Goal: Task Accomplishment & Management: Use online tool/utility

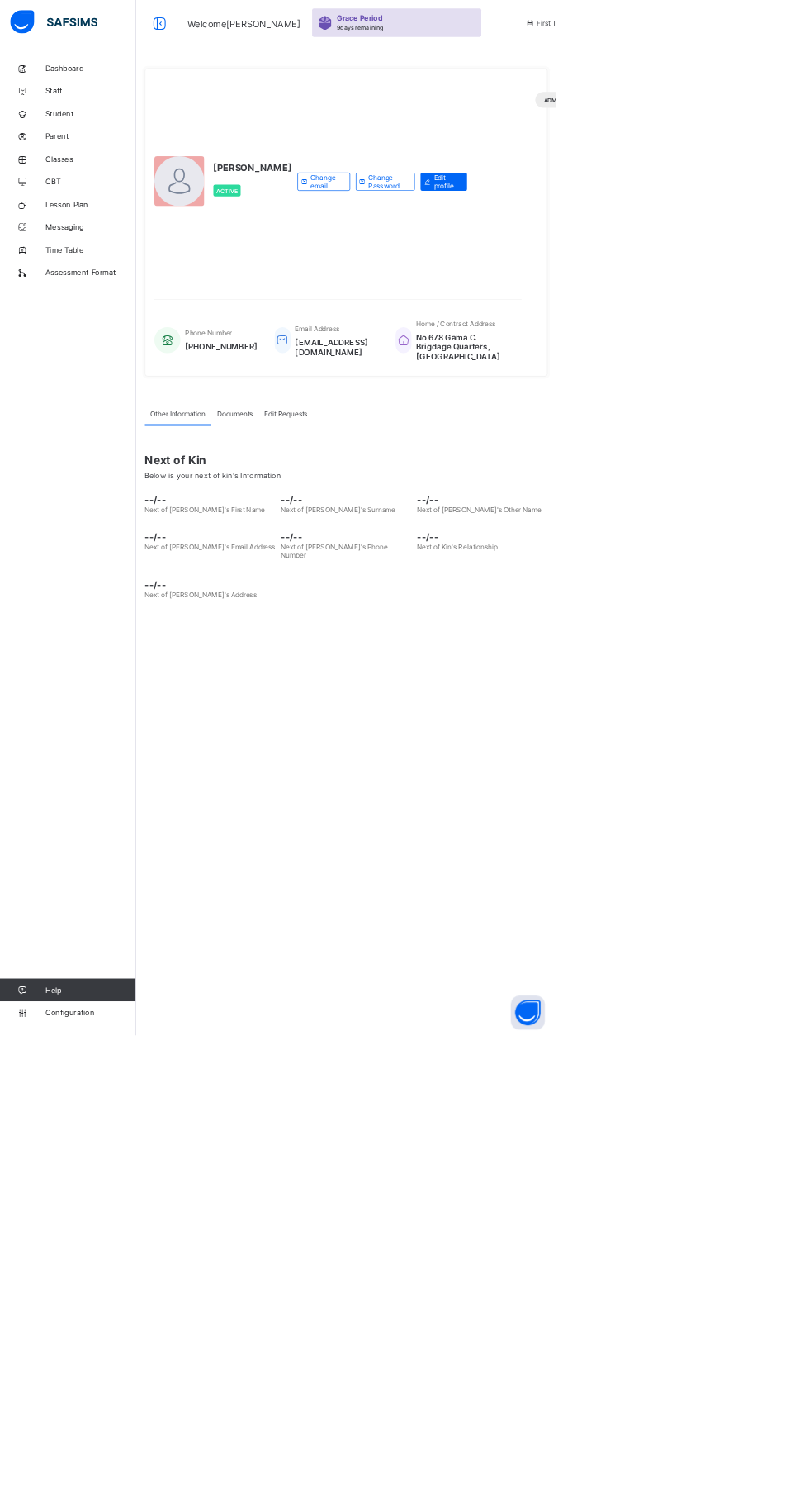
click at [289, 300] on div at bounding box center [261, 263] width 73 height 73
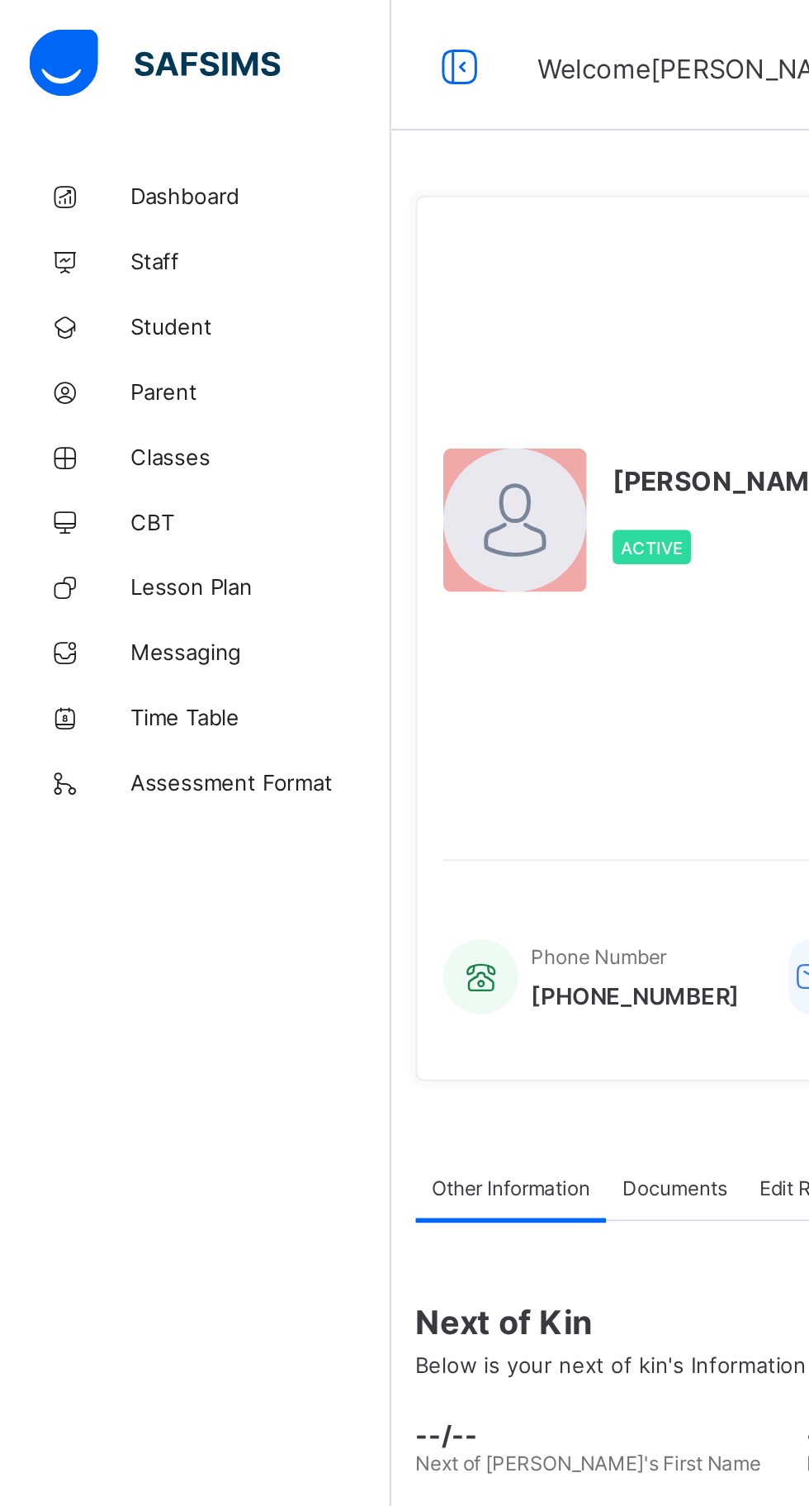
click at [238, 40] on icon at bounding box center [233, 33] width 28 height 24
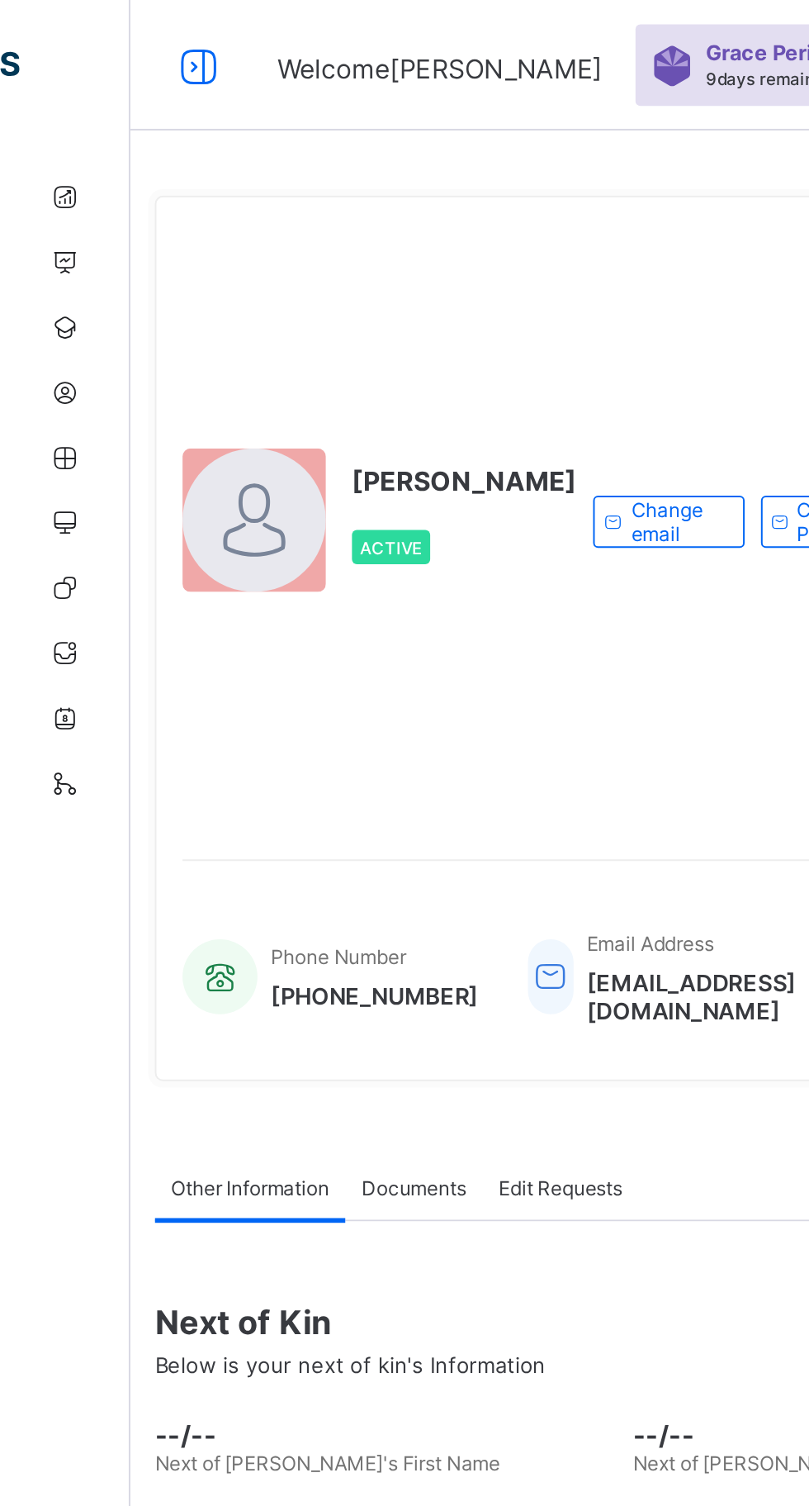
click at [95, 61] on div "Welcome [PERSON_NAME] Period 9 days remaining First Term / [DATE]-[DATE] [PERSO…" at bounding box center [404, 33] width 809 height 66
click at [116, 44] on div at bounding box center [100, 33] width 53 height 26
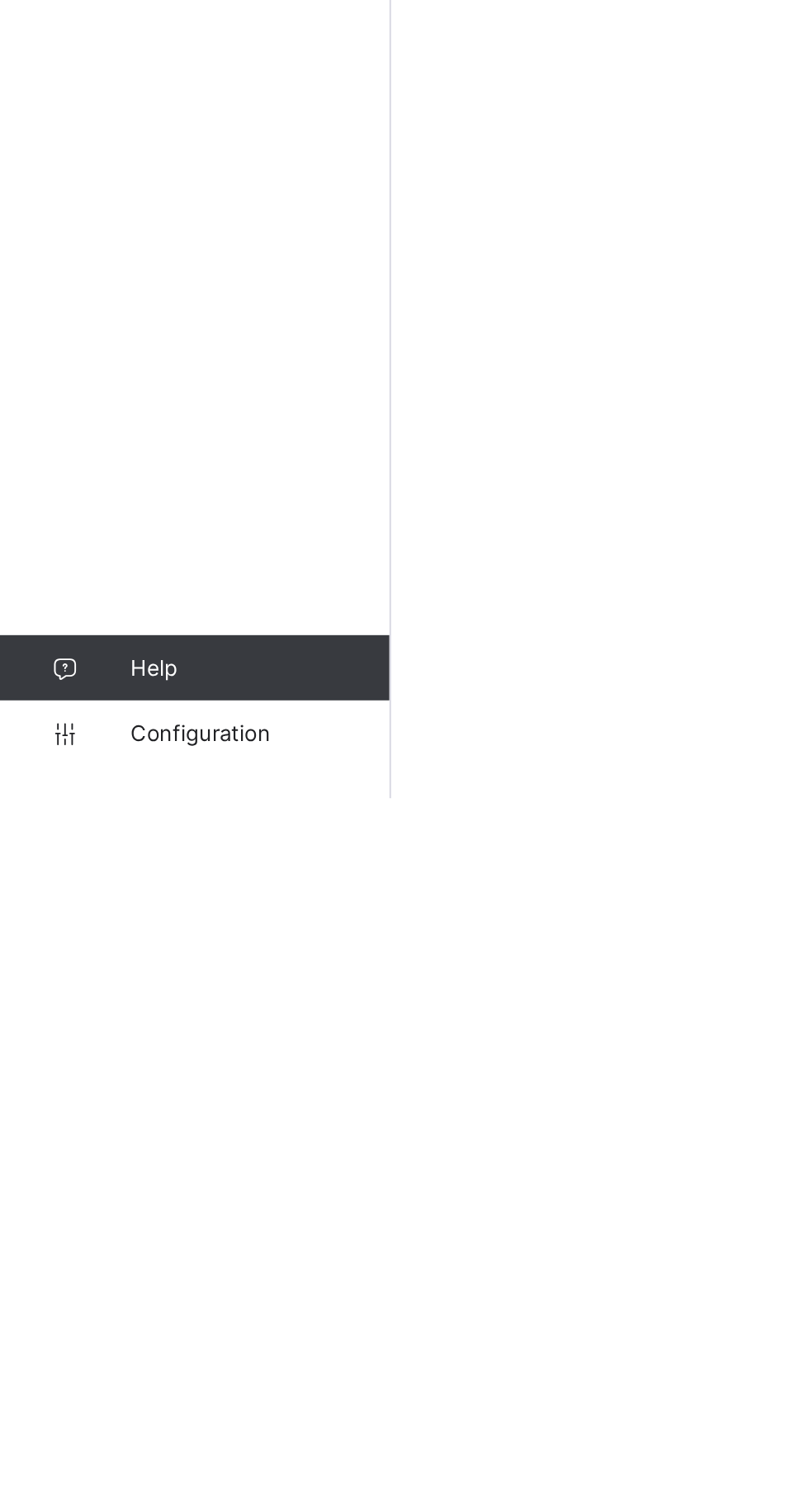
click at [136, 1489] on link "Configuration" at bounding box center [98, 1472] width 197 height 33
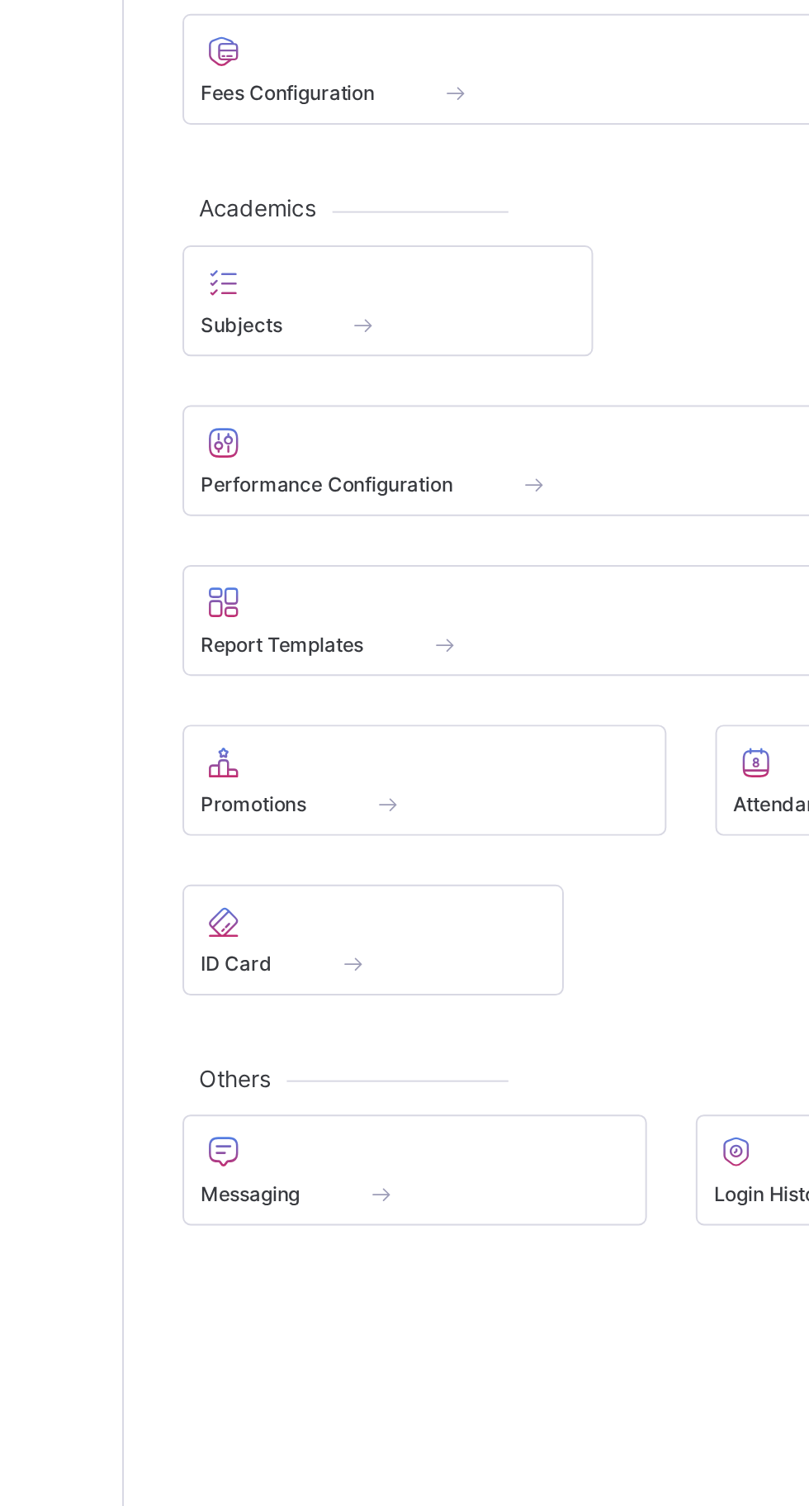
click at [343, 990] on div "Promotions" at bounding box center [350, 963] width 245 height 56
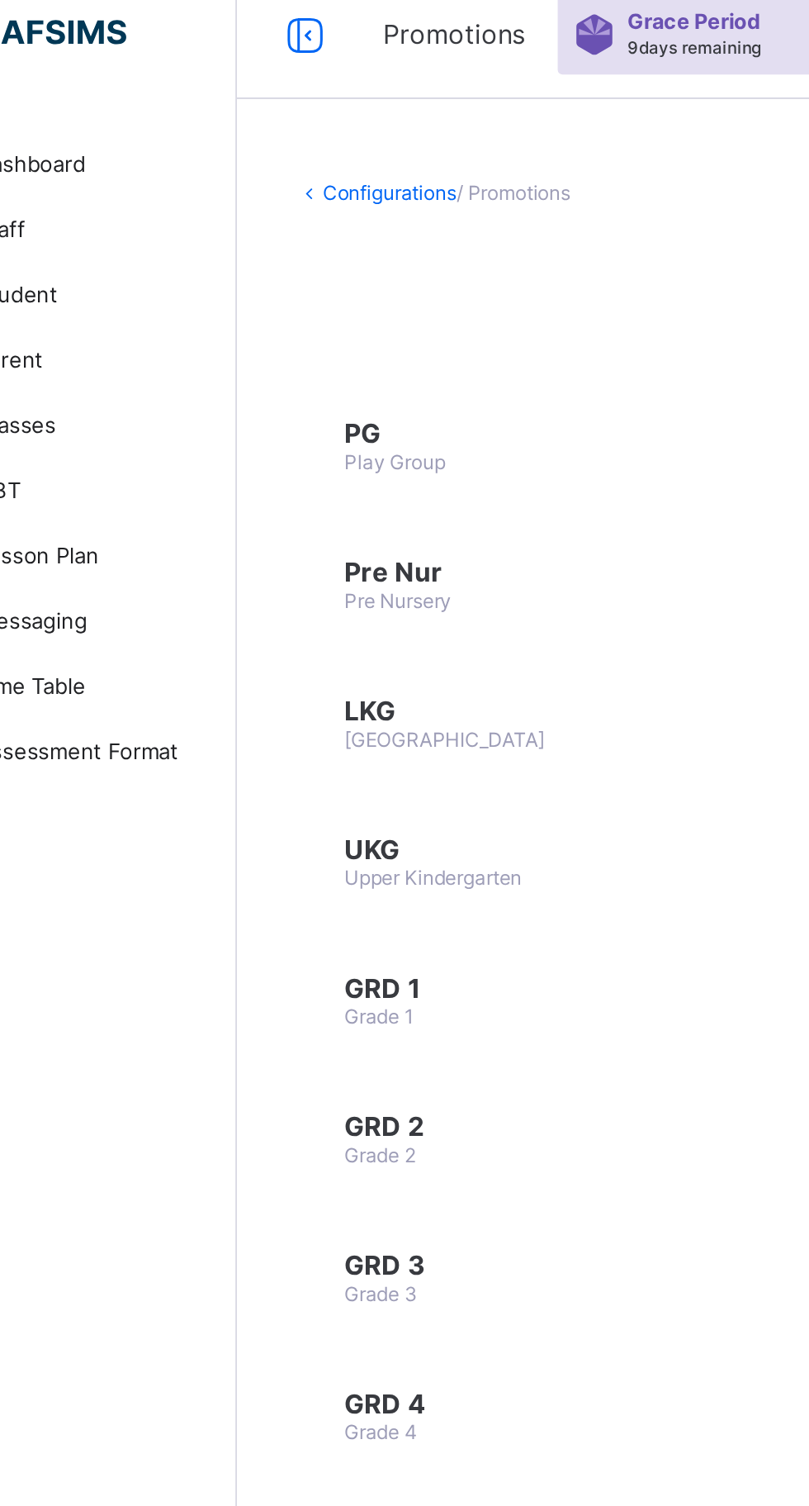
click at [315, 512] on span "GRD 1" at bounding box center [362, 516] width 218 height 17
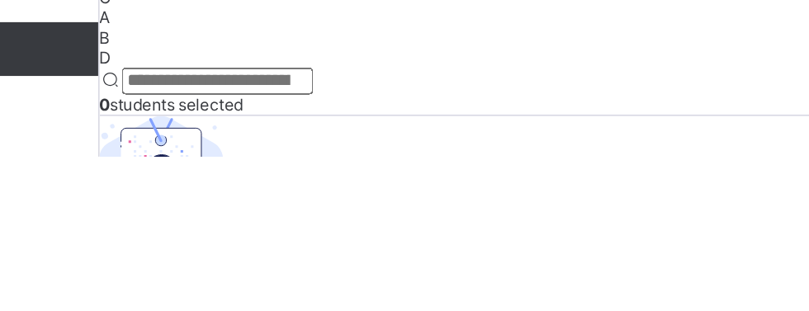
scroll to position [40, 0]
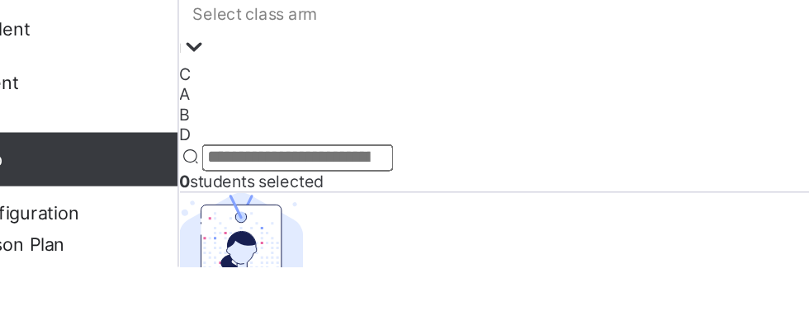
click at [313, 211] on div "A" at bounding box center [503, 205] width 611 height 12
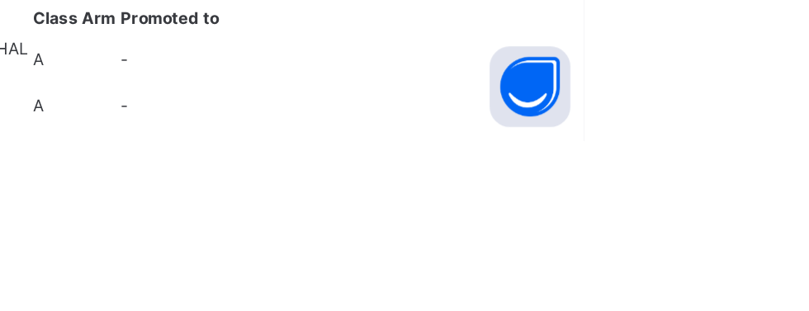
scroll to position [53, 0]
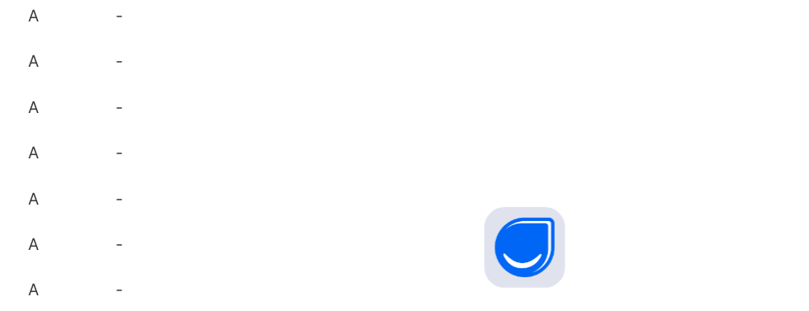
click at [552, 153] on div "A 4 students selected Student Class Arm Promoted to [PERSON_NAME][DEMOGRAPHIC_D…" at bounding box center [503, 304] width 611 height 651
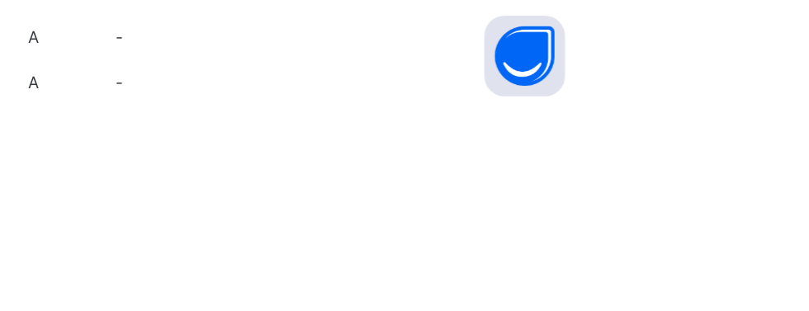
scroll to position [543, 0]
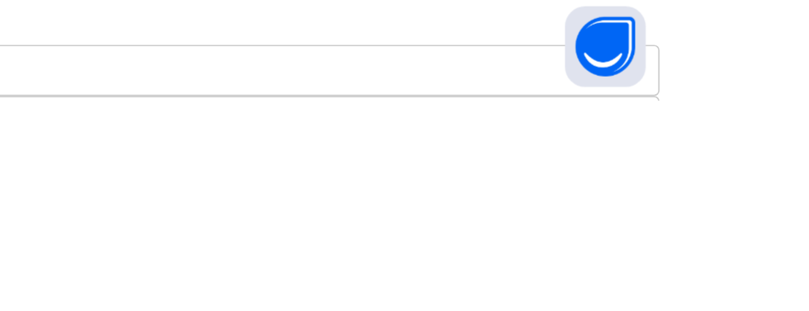
scroll to position [149, 0]
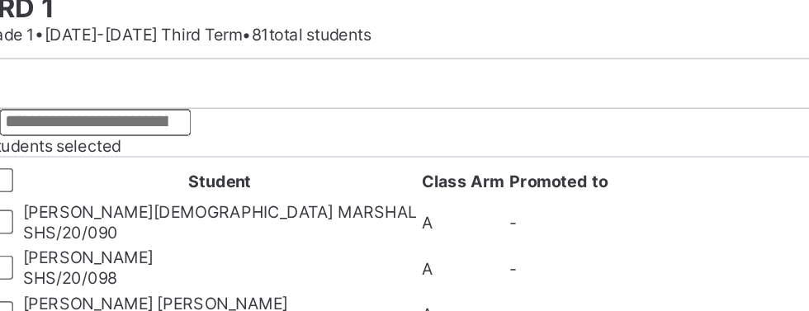
scroll to position [123, 0]
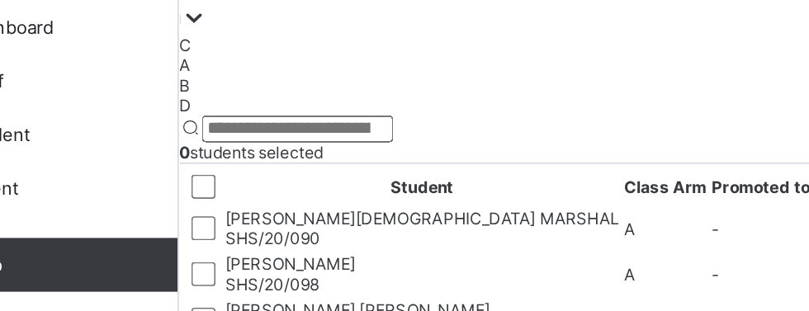
click at [288, 141] on div "B" at bounding box center [503, 135] width 611 height 12
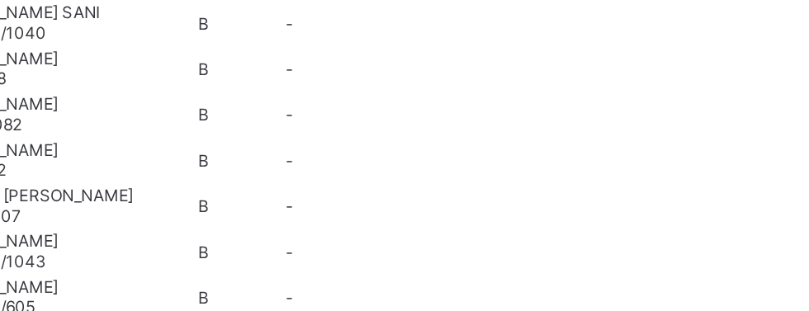
scroll to position [274, 0]
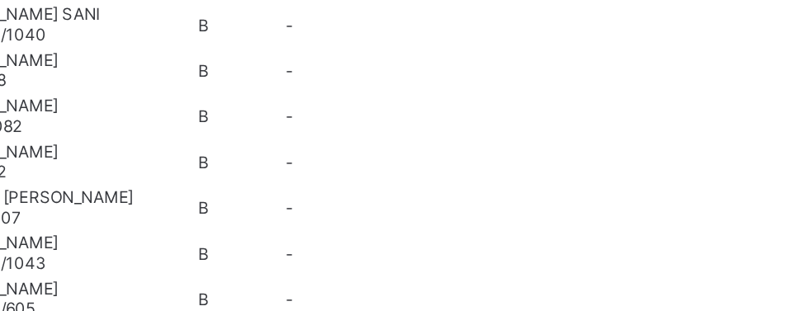
click at [560, 72] on div "B 6 students selected Student Class Arm Promoted to Dalhat [PERSON_NAME] SHHS/1…" at bounding box center [503, 211] width 611 height 651
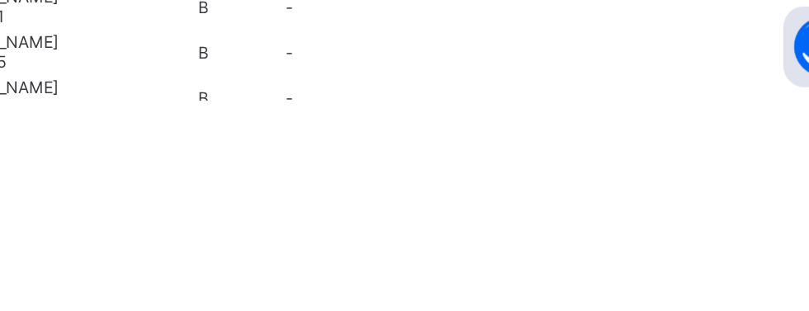
scroll to position [322, 0]
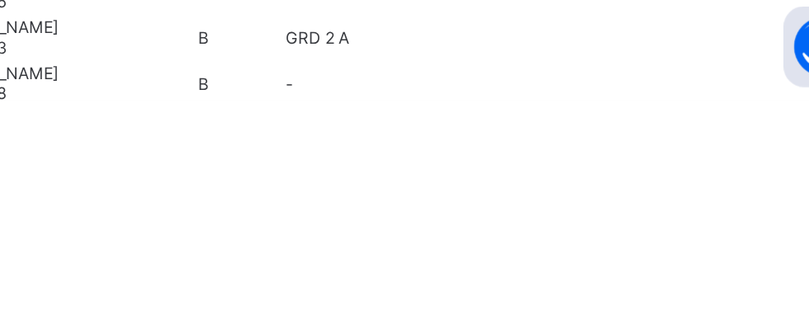
scroll to position [322, 0]
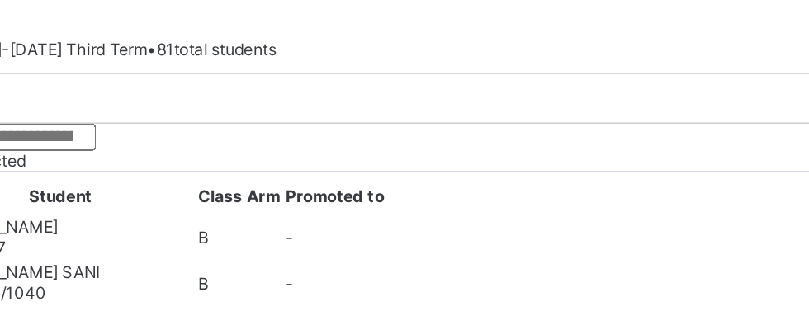
scroll to position [0, 0]
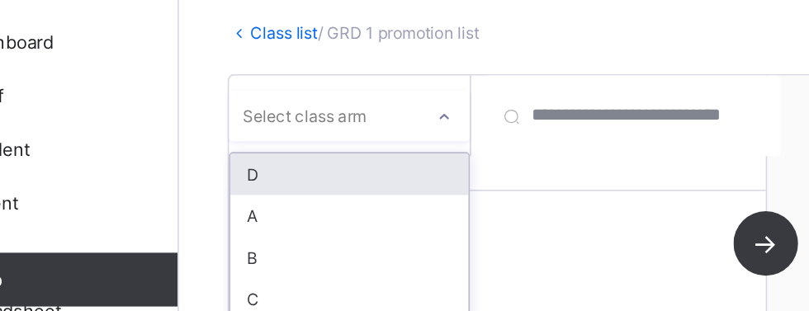
scroll to position [45, 0]
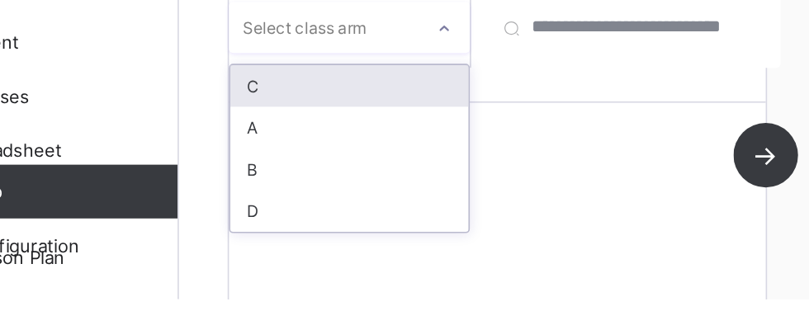
click at [318, 189] on div "C" at bounding box center [303, 181] width 146 height 26
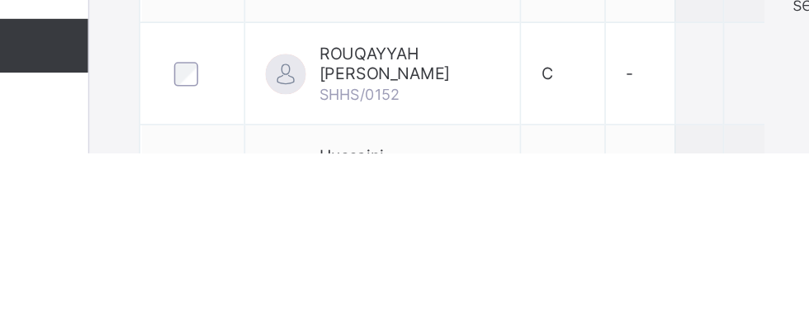
scroll to position [396, 0]
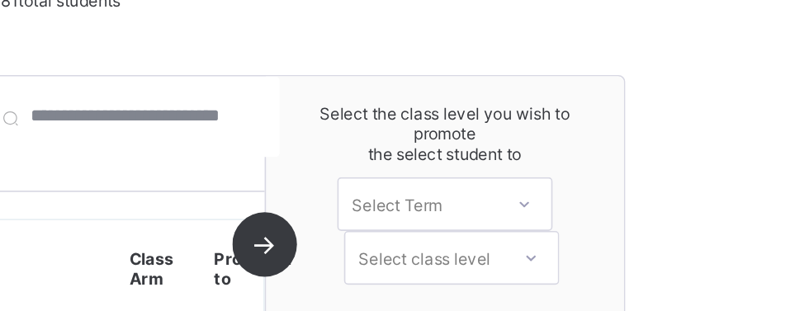
scroll to position [169, 0]
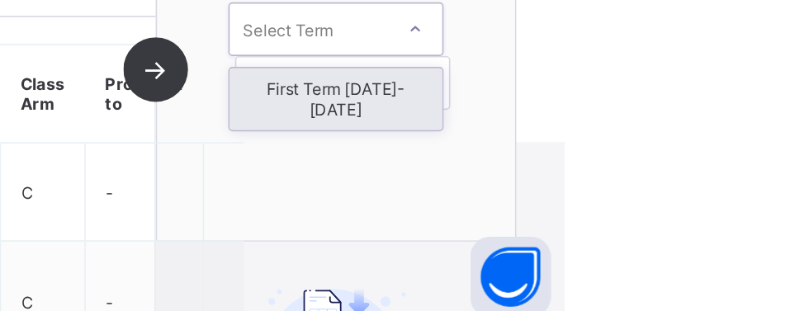
click at [701, 160] on div "First Term [DATE]-[DATE]" at bounding box center [669, 169] width 130 height 38
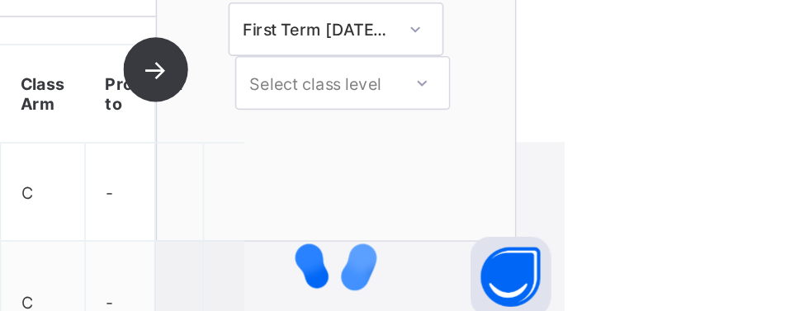
scroll to position [234, 0]
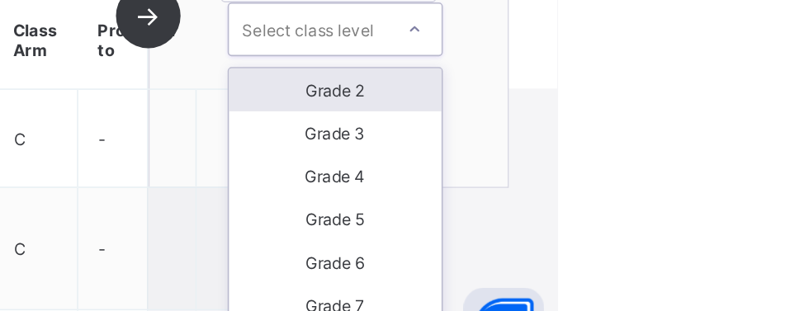
click at [714, 134] on div "Grade 2" at bounding box center [673, 132] width 130 height 26
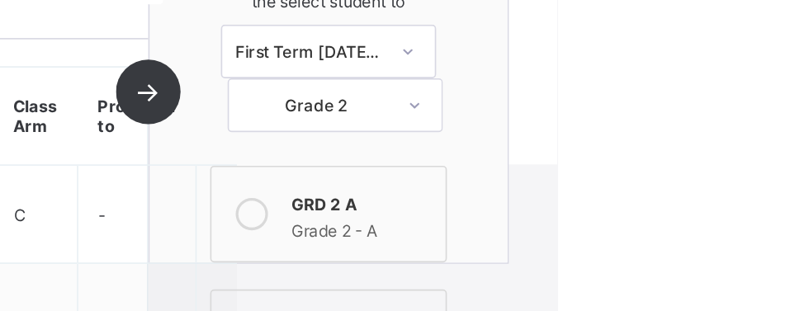
click at [704, 154] on div "GRD 2 A" at bounding box center [690, 153] width 86 height 17
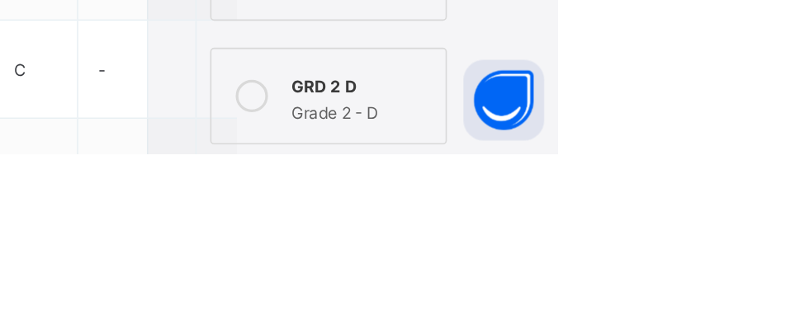
scroll to position [272, 0]
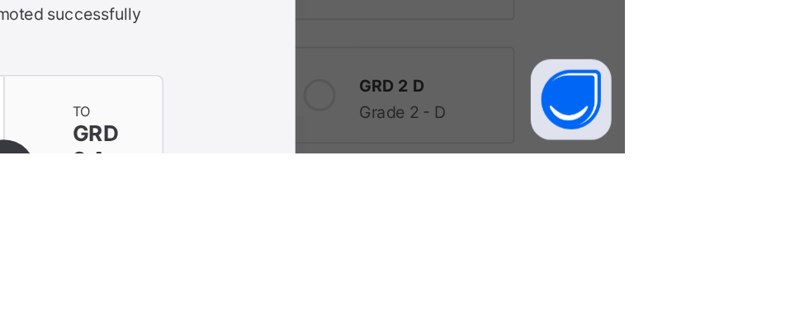
scroll to position [61, 0]
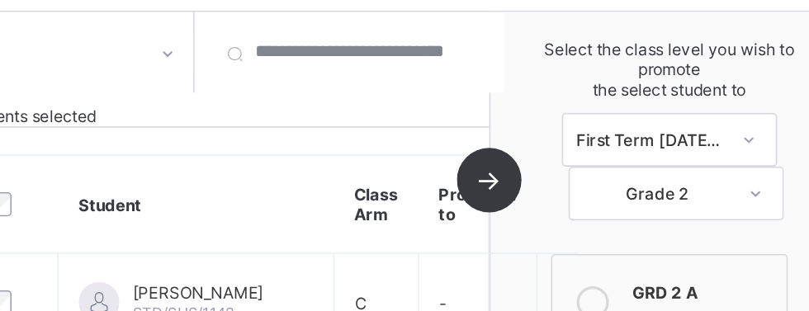
scroll to position [209, 0]
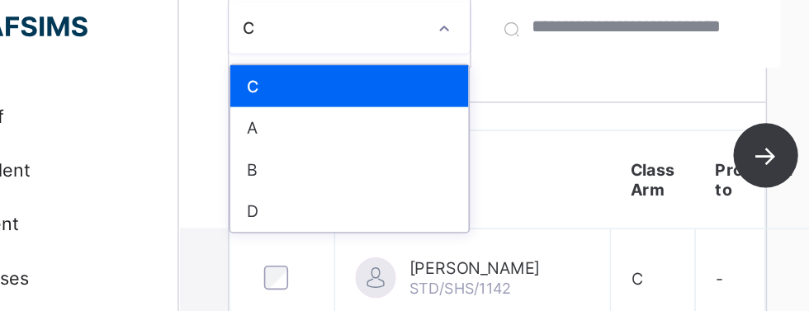
click at [254, 147] on div "D" at bounding box center [303, 146] width 146 height 26
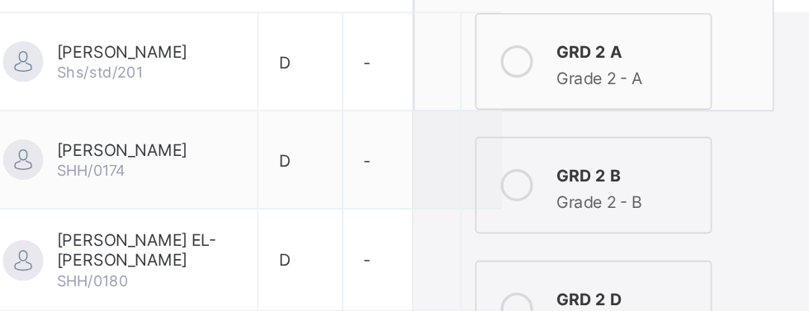
scroll to position [353, 0]
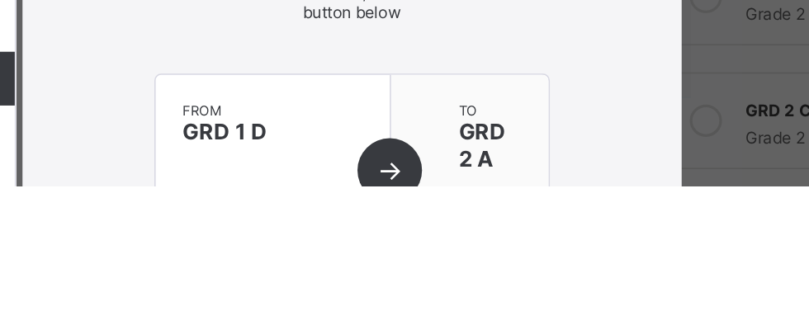
scroll to position [183, 0]
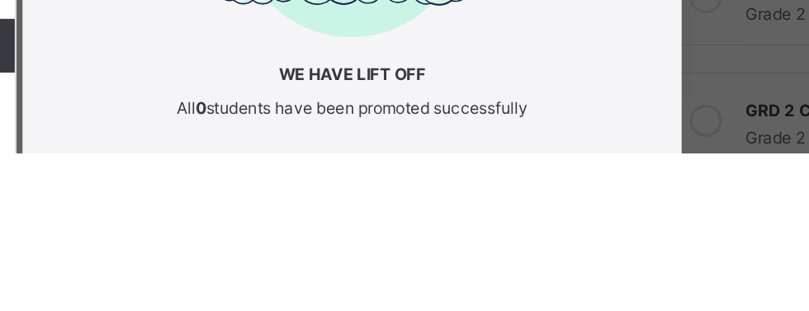
scroll to position [368, 0]
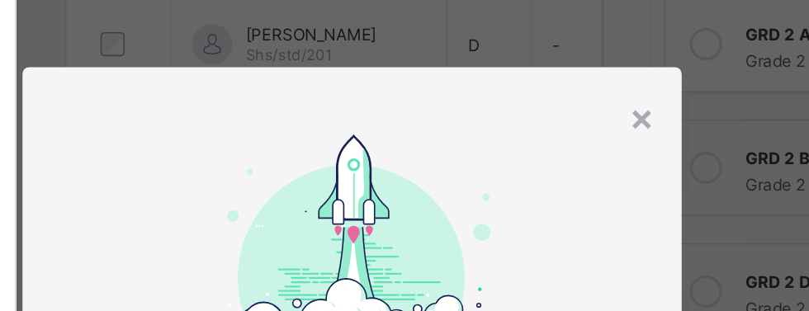
click at [591, 69] on div "×" at bounding box center [583, 72] width 16 height 28
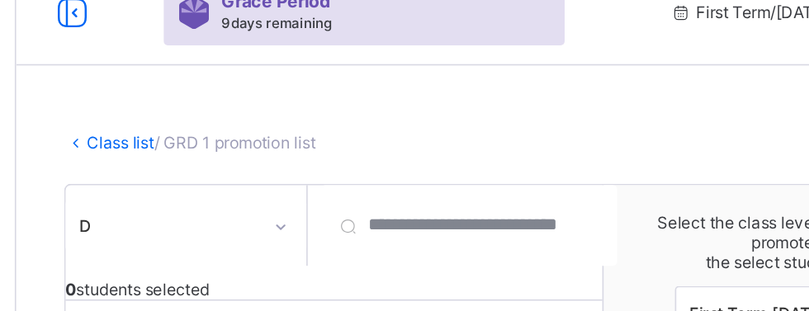
scroll to position [0, 0]
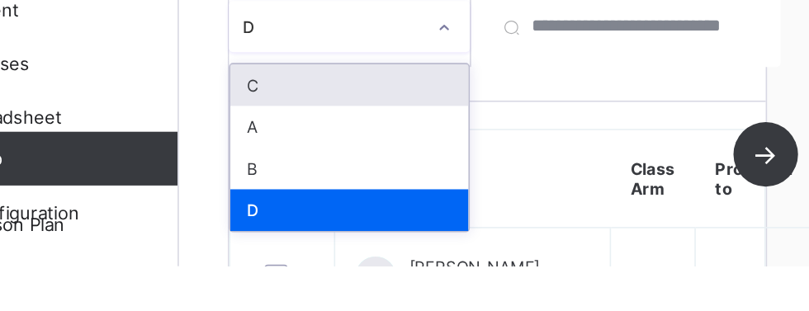
click at [308, 197] on div "C" at bounding box center [303, 200] width 146 height 26
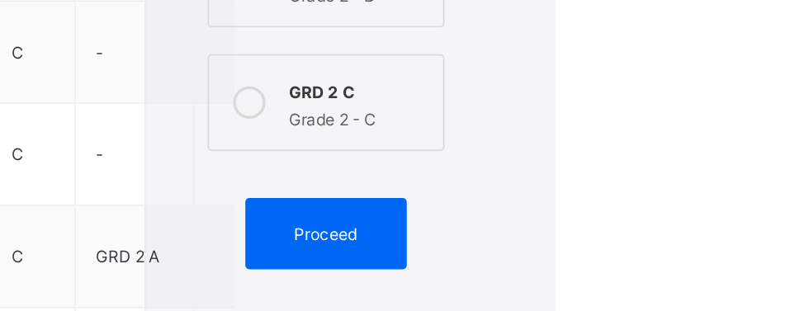
scroll to position [471, 0]
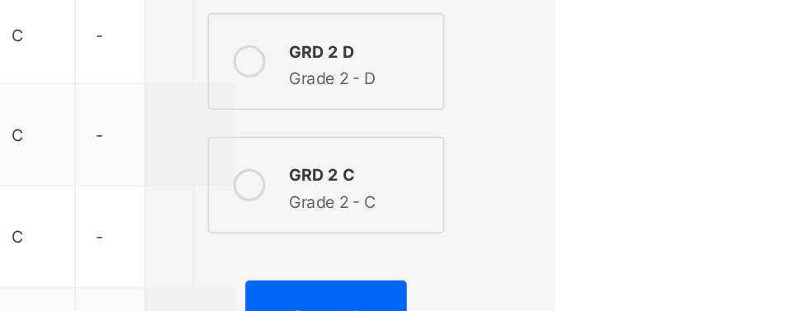
click at [694, 221] on div "Proceed" at bounding box center [668, 233] width 99 height 44
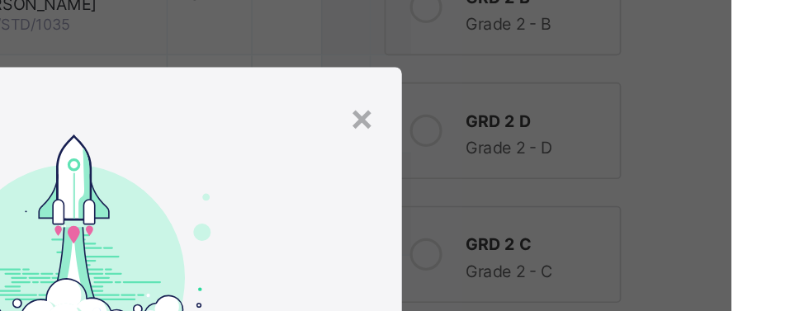
scroll to position [462, 0]
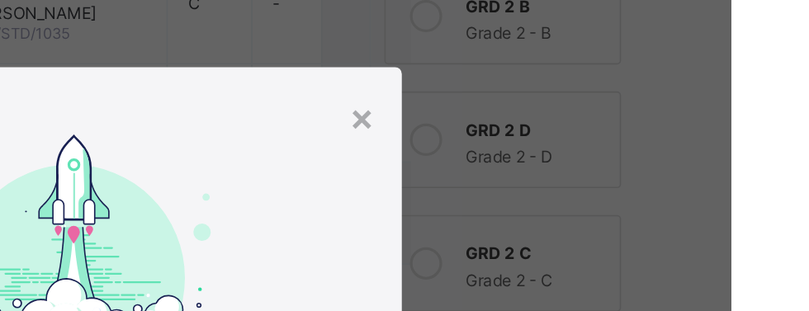
click at [591, 76] on div "×" at bounding box center [583, 72] width 16 height 28
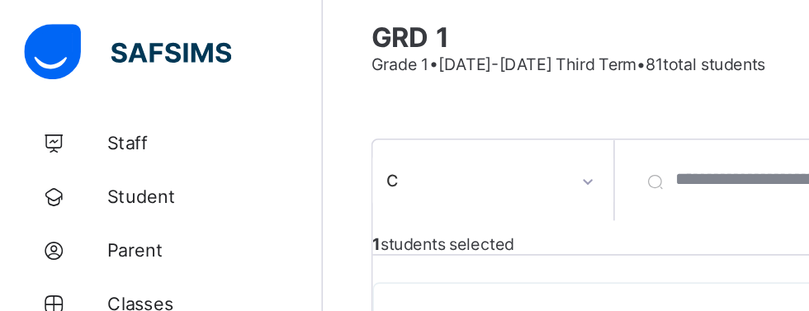
scroll to position [129, 0]
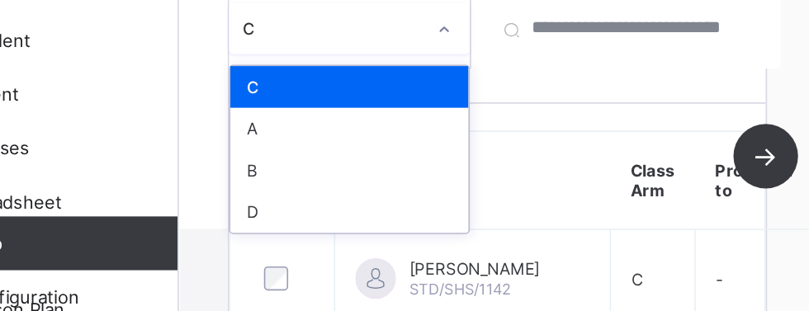
click at [323, 174] on div "A" at bounding box center [303, 175] width 146 height 26
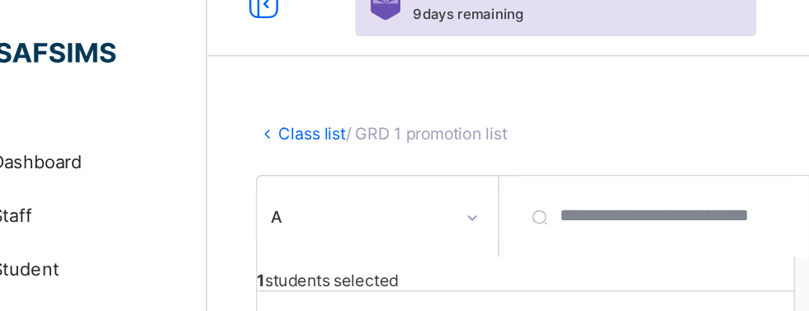
scroll to position [0, 0]
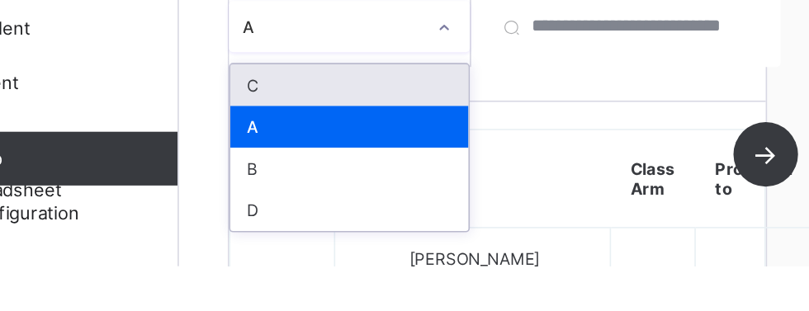
click at [322, 248] on div "B" at bounding box center [303, 252] width 146 height 26
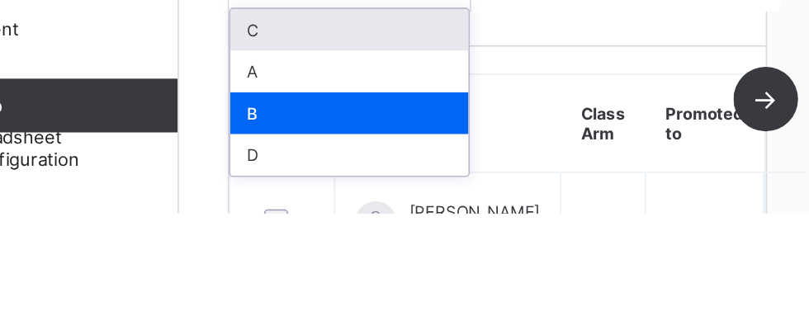
scroll to position [2, 0]
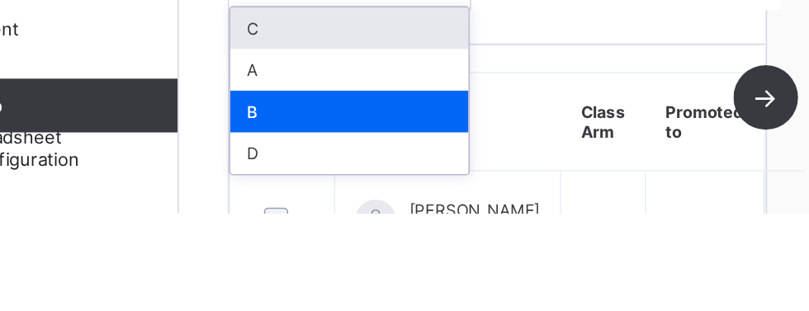
click at [328, 276] on div "D" at bounding box center [303, 275] width 146 height 26
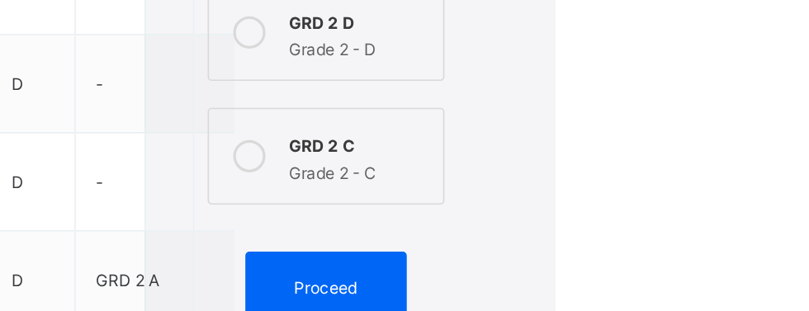
scroll to position [523, 0]
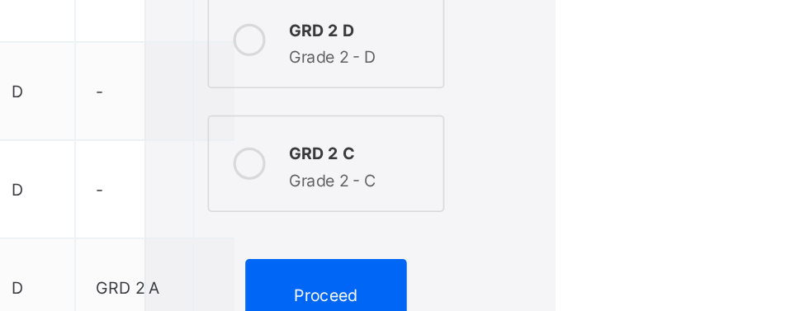
click at [689, 163] on div "Proceed" at bounding box center [668, 181] width 99 height 44
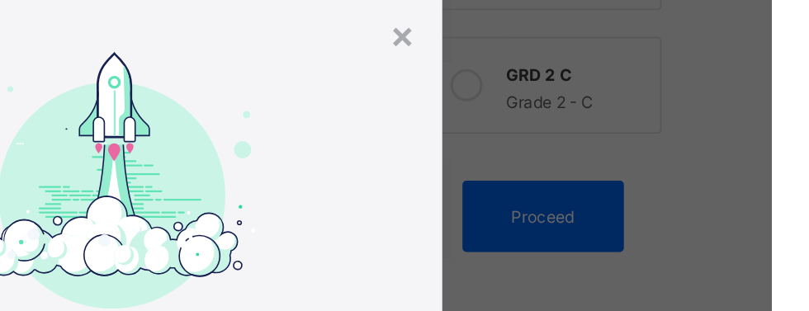
scroll to position [0, 0]
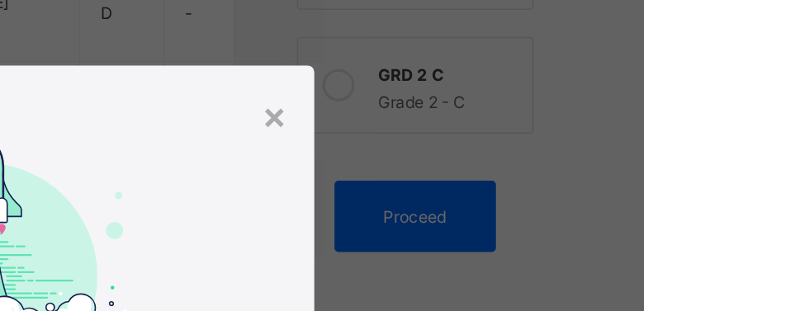
click at [591, 70] on div "×" at bounding box center [583, 72] width 16 height 28
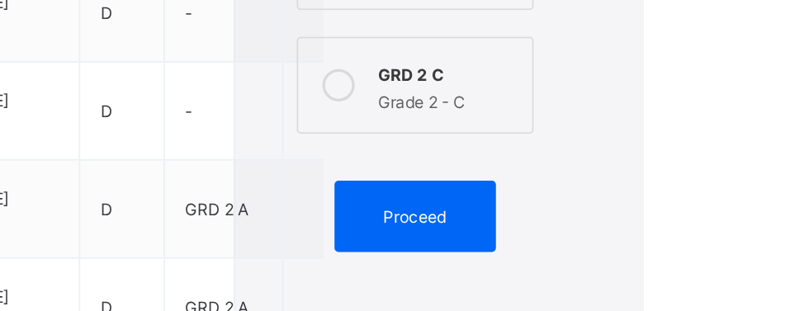
click at [681, 128] on span "Proceed" at bounding box center [668, 134] width 39 height 12
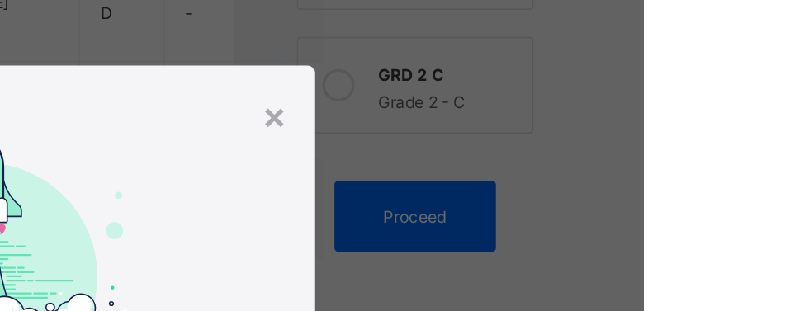
click at [607, 121] on div "We have lift off All 2 students have been promoted successfully from GRD 1 D Gr…" at bounding box center [404, 281] width 405 height 397
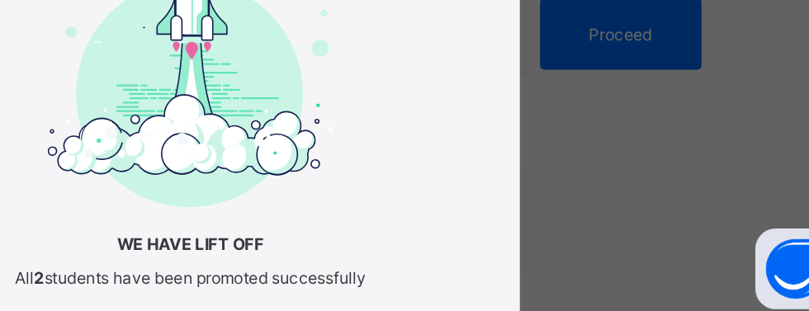
click at [526, 242] on div "We have lift off All 2 students have been promoted successfully from GRD 1 D Gr…" at bounding box center [404, 281] width 243 height 397
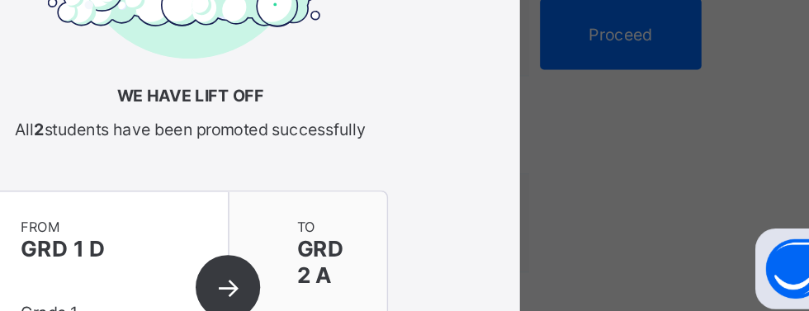
scroll to position [114, 0]
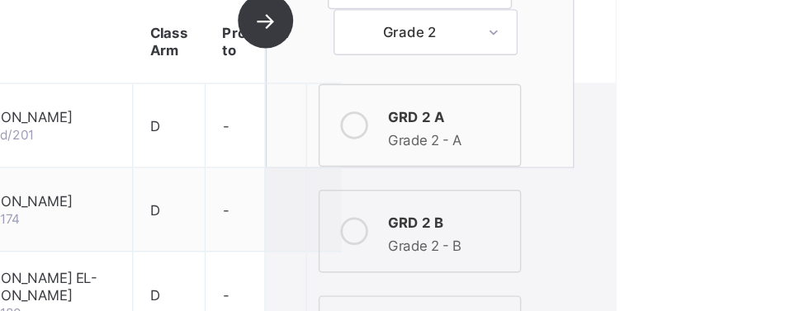
scroll to position [293, 0]
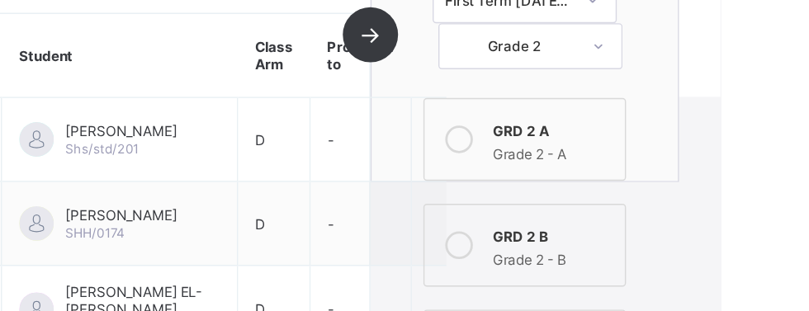
click at [557, 55] on div "D 2 students selected Student Class Arm Promoted to Muhammad Aminu Shs/std/201 …" at bounding box center [394, 28] width 330 height 208
click at [558, 47] on div "D 2 students selected Student Class Arm Promoted to Muhammad Aminu Shs/std/201 …" at bounding box center [394, 28] width 330 height 208
click at [673, 97] on div "GRD 2 A" at bounding box center [690, 94] width 86 height 17
click at [651, 92] on div "GRD 2 A" at bounding box center [690, 94] width 86 height 17
click at [559, 57] on div "D 2 students selected Student Class Arm Promoted to Muhammad Aminu Shs/std/201 …" at bounding box center [394, 28] width 330 height 208
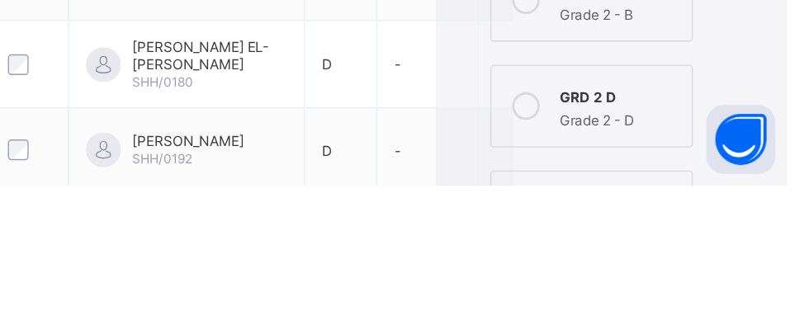
scroll to position [315, 0]
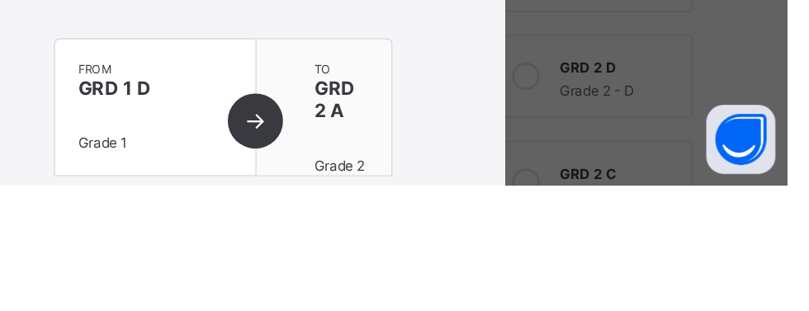
scroll to position [183, 0]
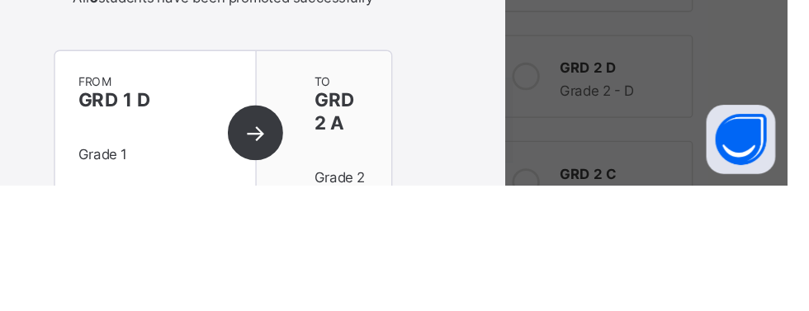
scroll to position [107, 0]
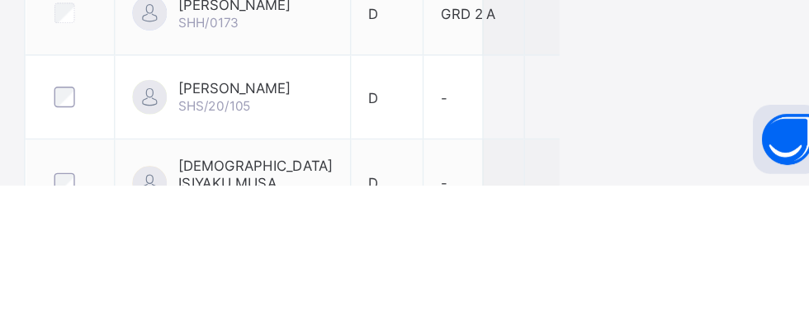
scroll to position [1125, 0]
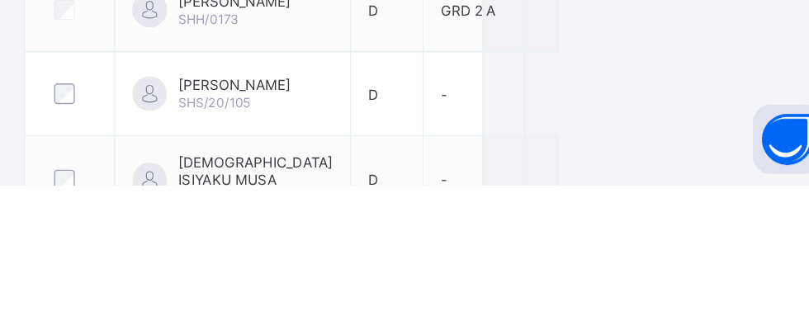
click at [240, 276] on td at bounding box center [262, 246] width 64 height 60
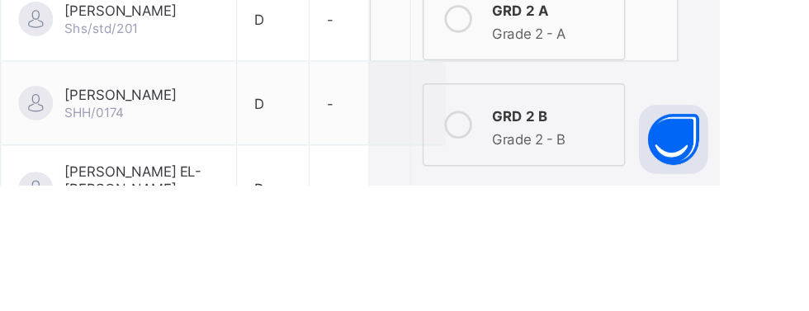
scroll to position [206, 0]
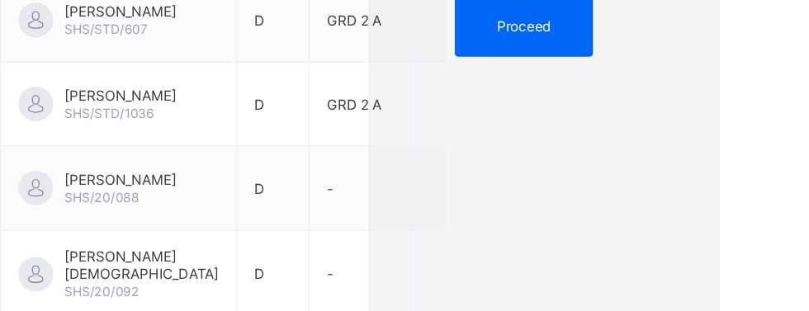
scroll to position [625, 0]
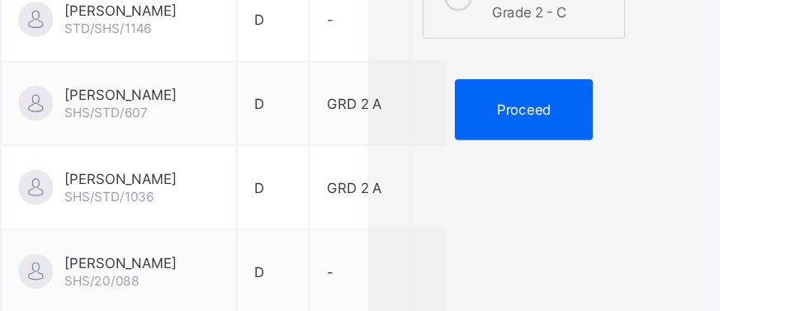
click at [694, 64] on div "Proceed" at bounding box center [668, 79] width 99 height 44
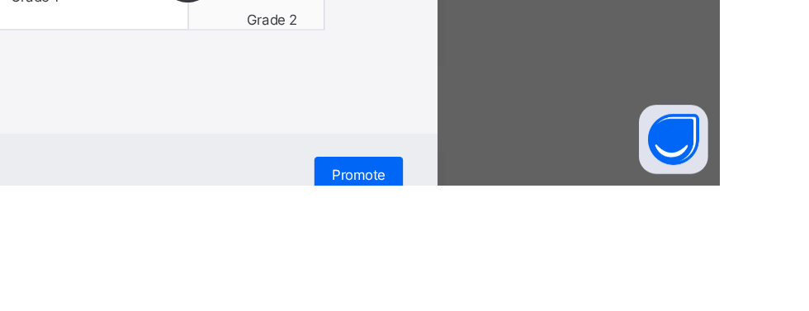
scroll to position [183, 0]
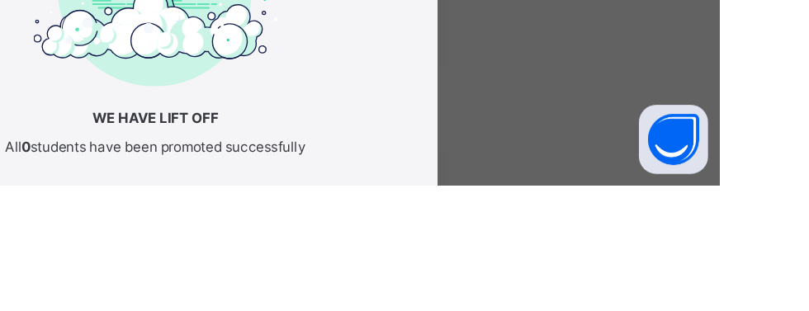
scroll to position [114, 0]
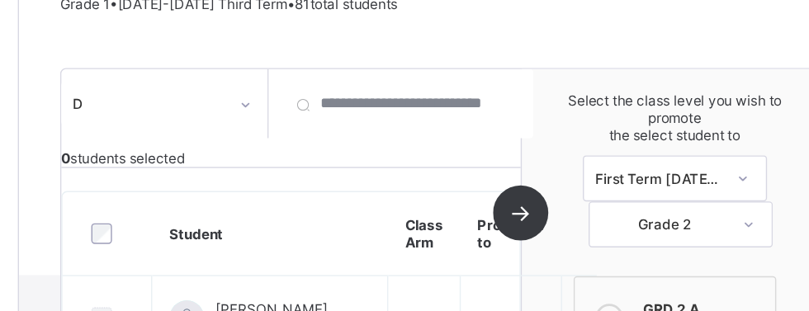
scroll to position [163, 0]
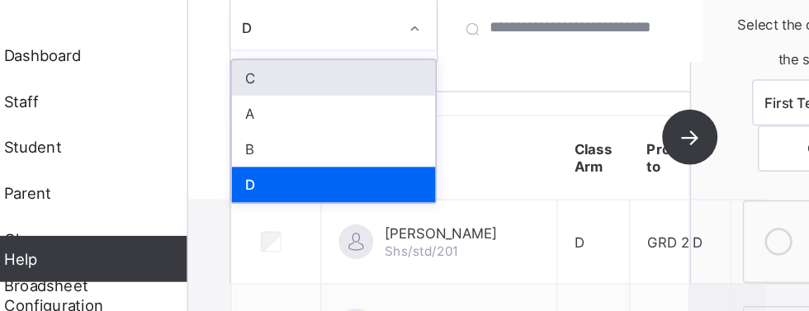
click at [300, 166] on div "B" at bounding box center [303, 167] width 146 height 26
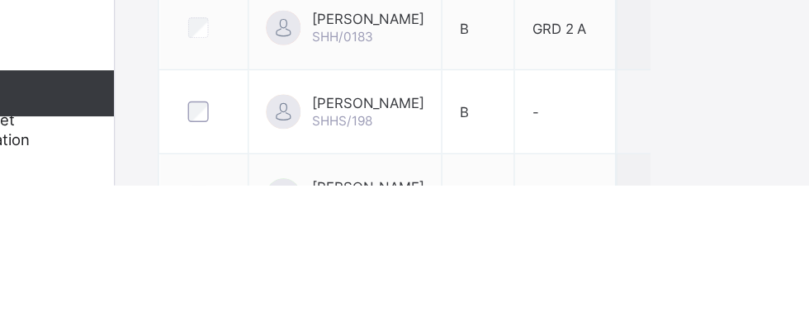
scroll to position [746, 0]
click at [241, 288] on td at bounding box center [262, 258] width 64 height 60
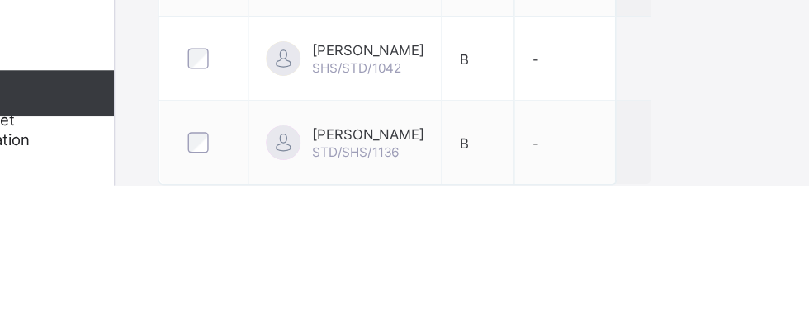
scroll to position [1315, 0]
click at [236, 251] on td at bounding box center [262, 221] width 64 height 60
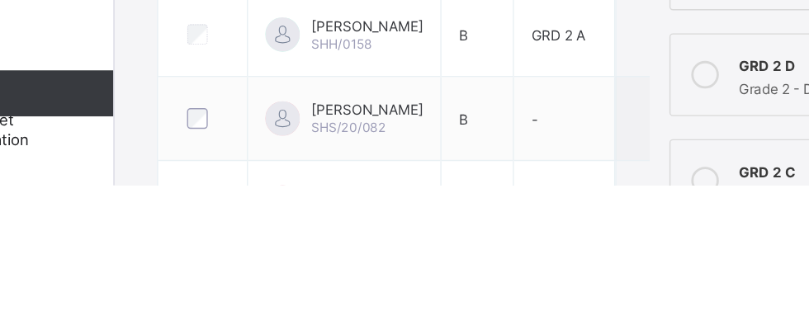
scroll to position [316, 0]
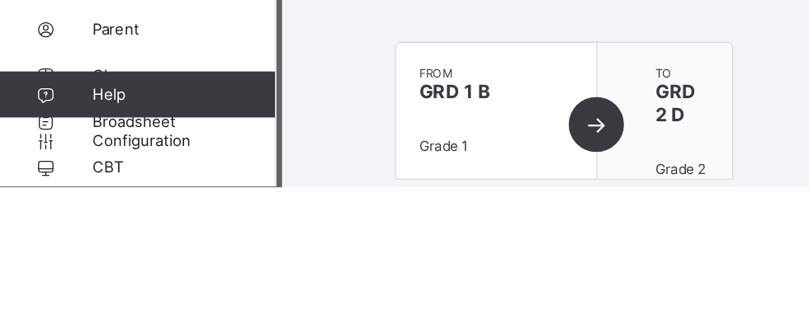
scroll to position [273, 0]
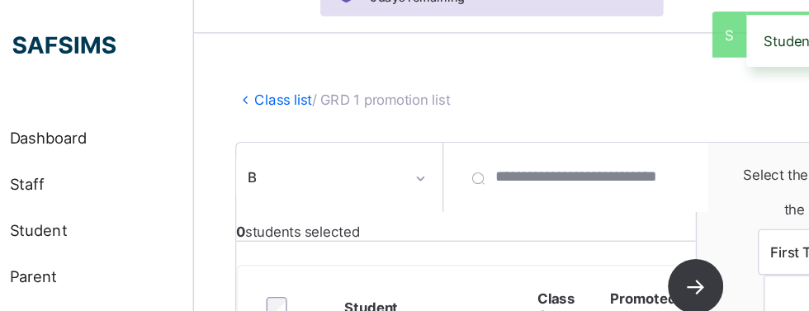
scroll to position [0, 0]
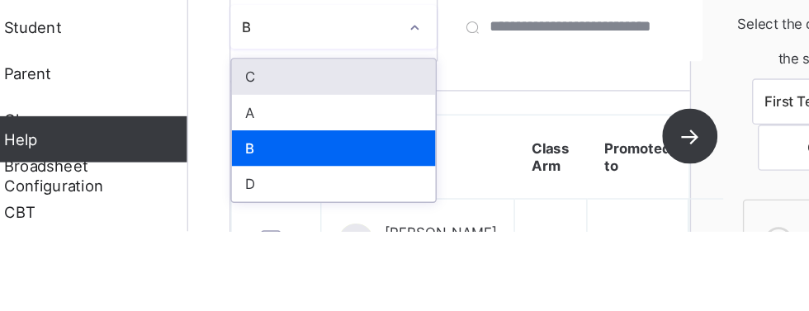
click at [321, 199] on div "C" at bounding box center [303, 200] width 146 height 26
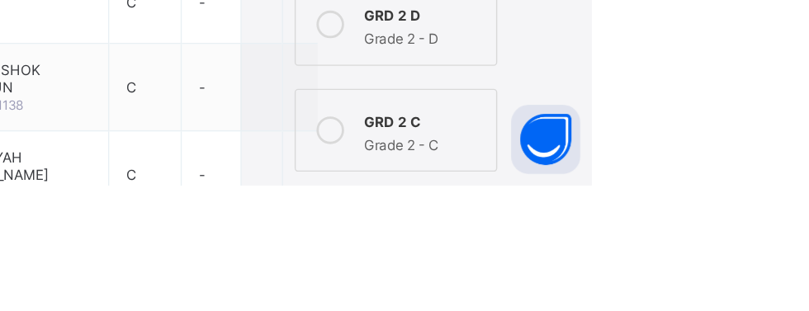
scroll to position [353, 0]
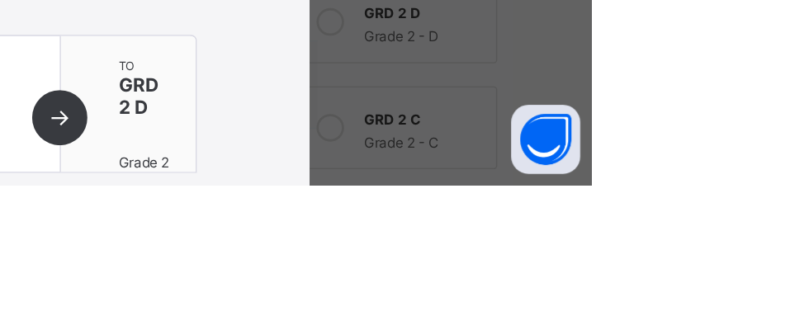
scroll to position [183, 0]
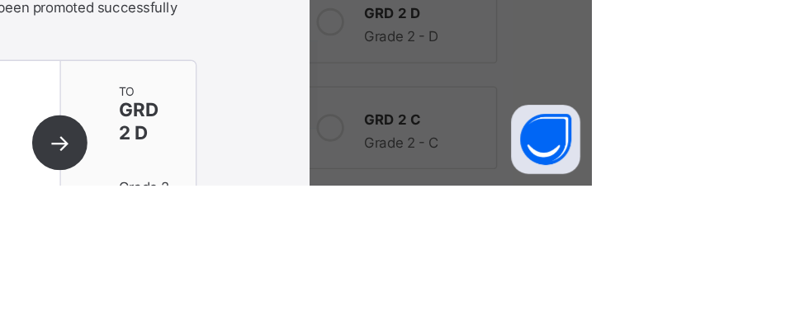
scroll to position [114, 0]
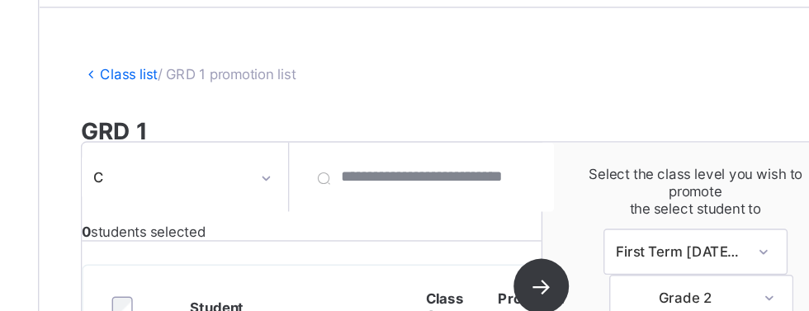
scroll to position [57, 0]
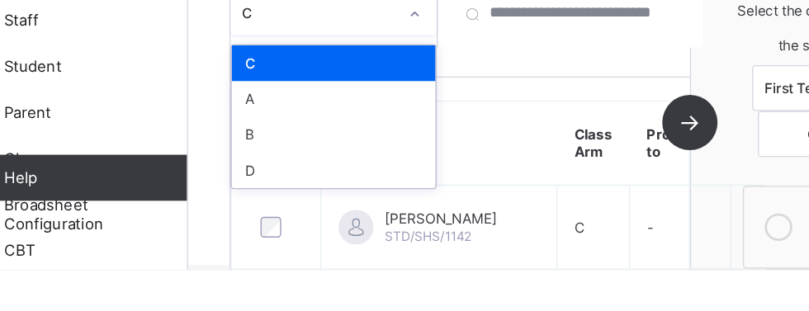
click at [242, 202] on div "A" at bounding box center [303, 189] width 146 height 26
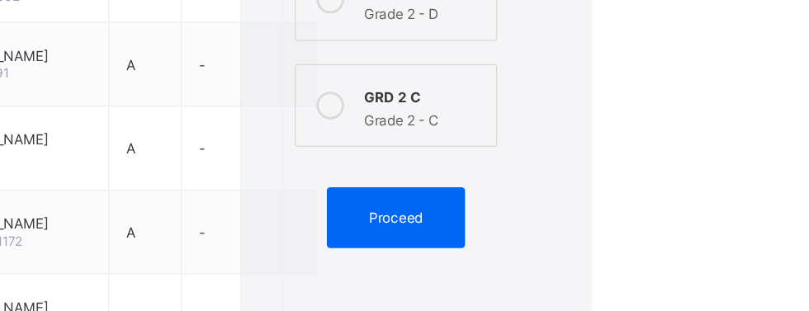
scroll to position [543, 0]
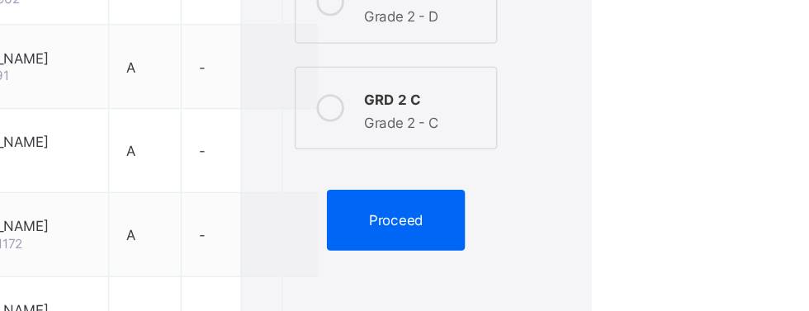
click at [686, 157] on span "Proceed" at bounding box center [668, 161] width 39 height 12
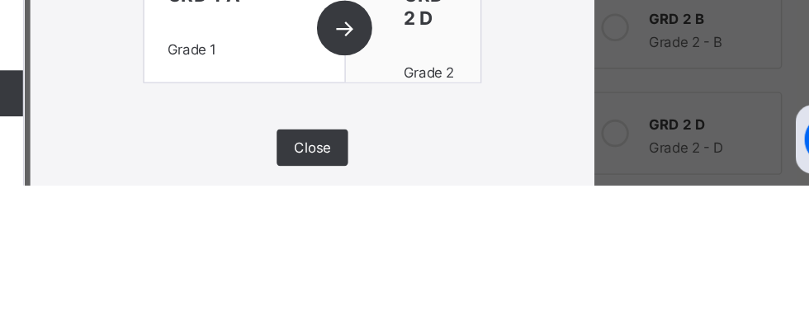
scroll to position [114, 0]
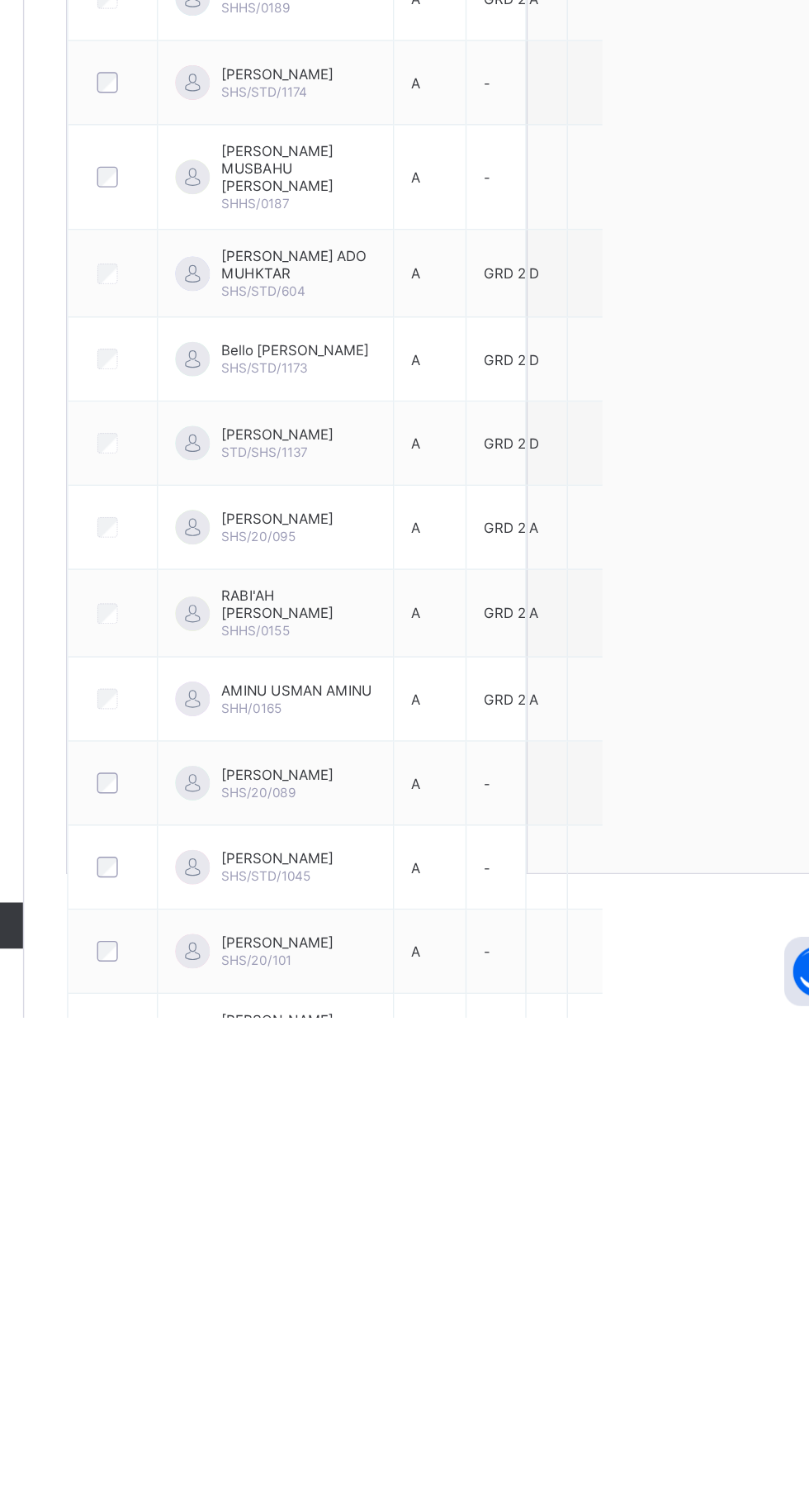
scroll to position [0, 0]
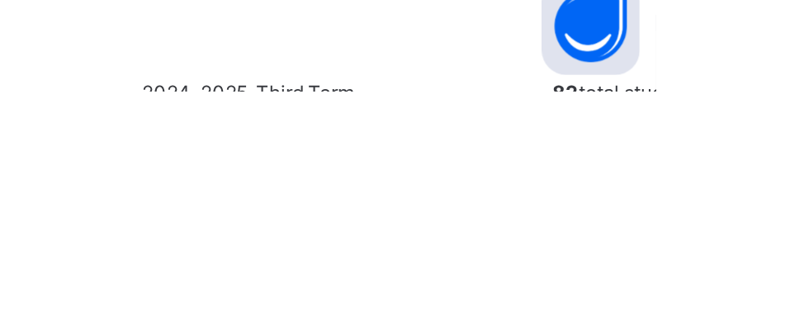
scroll to position [174, 0]
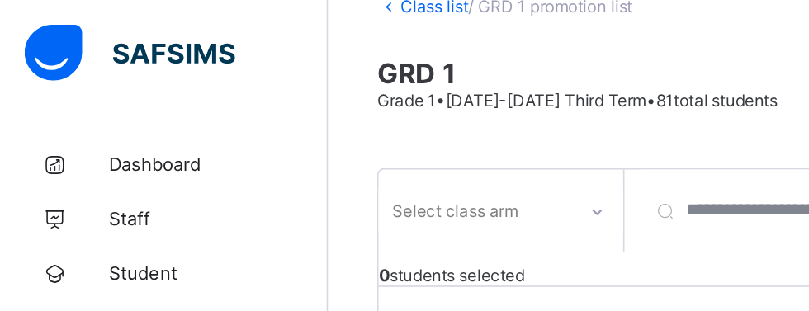
scroll to position [106, 0]
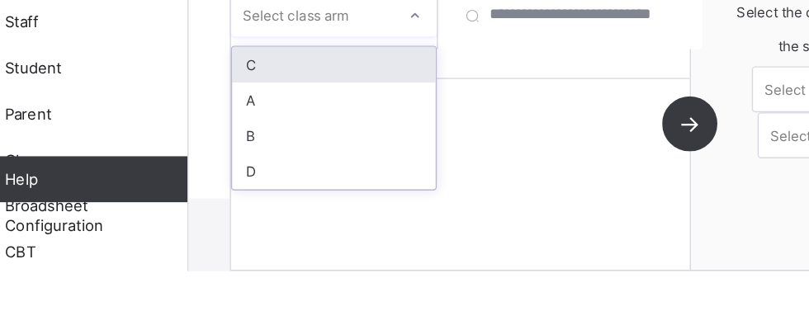
click at [322, 172] on div "C" at bounding box center [303, 163] width 146 height 26
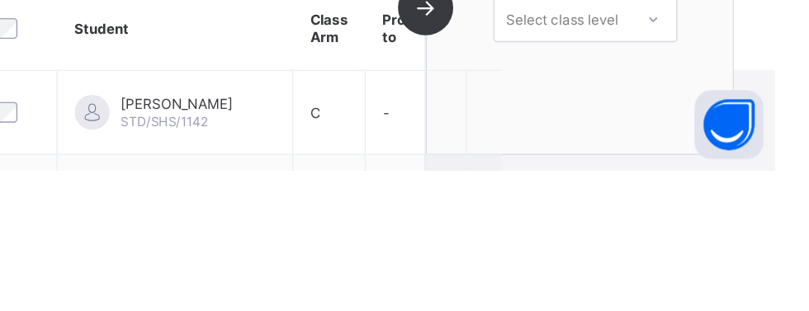
scroll to position [153, 0]
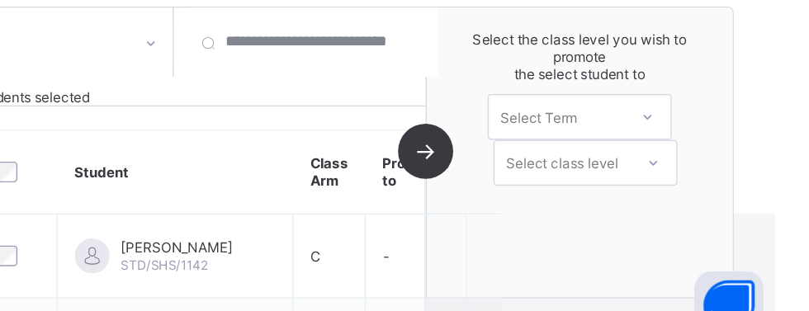
click at [559, 186] on div "C 6 students selected Student Class Arm Promoted to HALIMA AHMAD STD/SHS/1142 C…" at bounding box center [394, 168] width 330 height 208
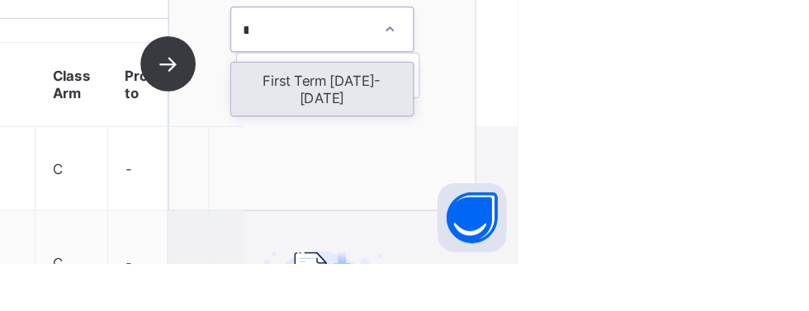
scroll to position [0, 0]
click at [709, 178] on div "First Term [DATE]-[DATE]" at bounding box center [669, 186] width 130 height 38
type input "*"
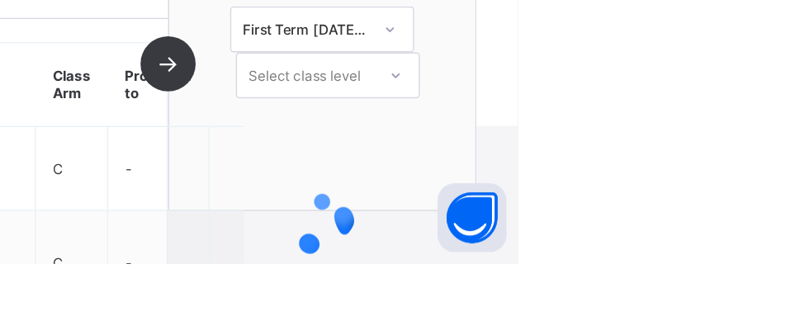
scroll to position [206, 0]
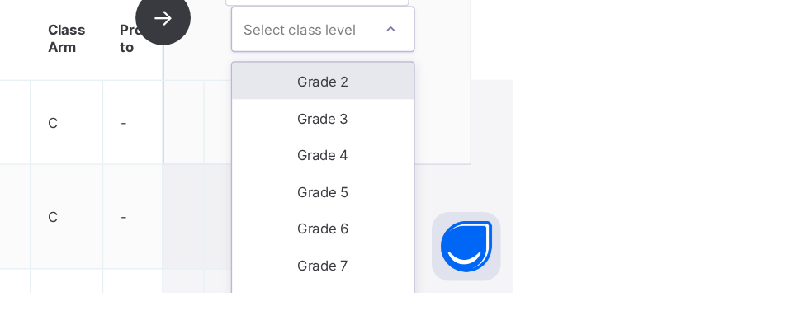
click at [720, 154] on div "Grade 2" at bounding box center [673, 159] width 130 height 26
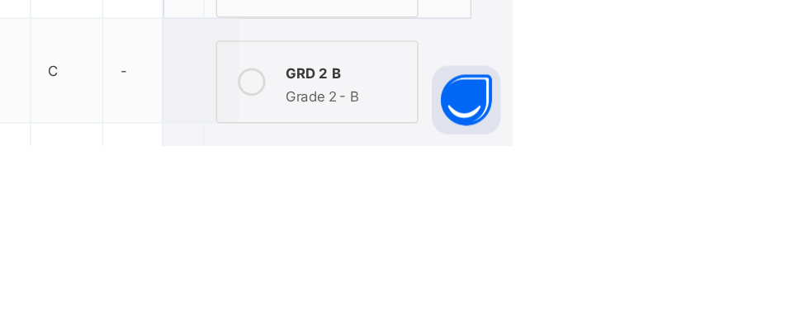
scroll to position [241, 0]
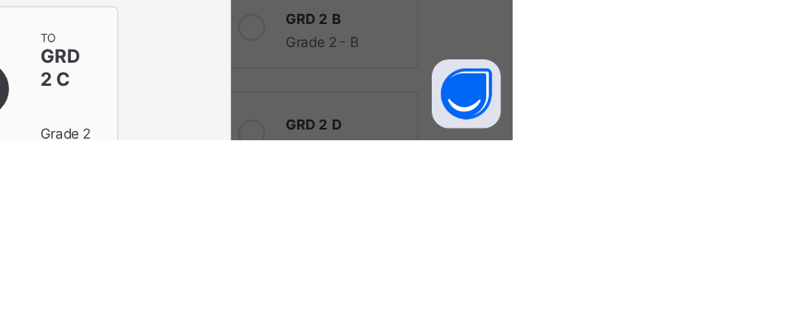
scroll to position [150, 0]
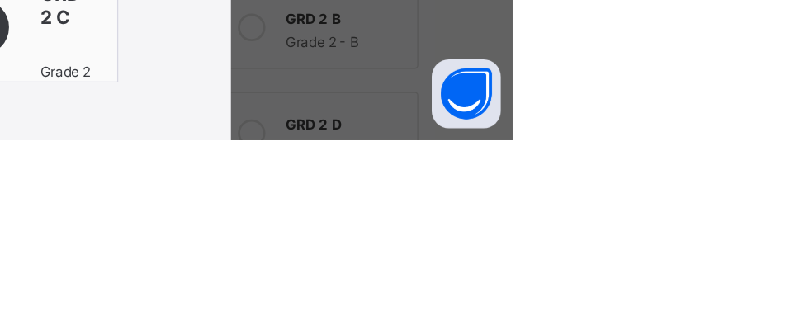
scroll to position [81, 0]
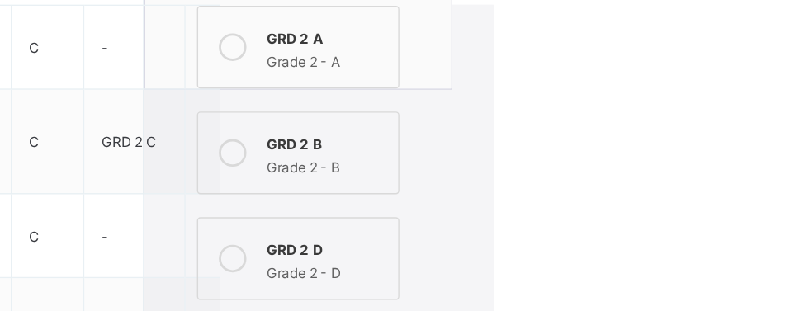
scroll to position [360, 0]
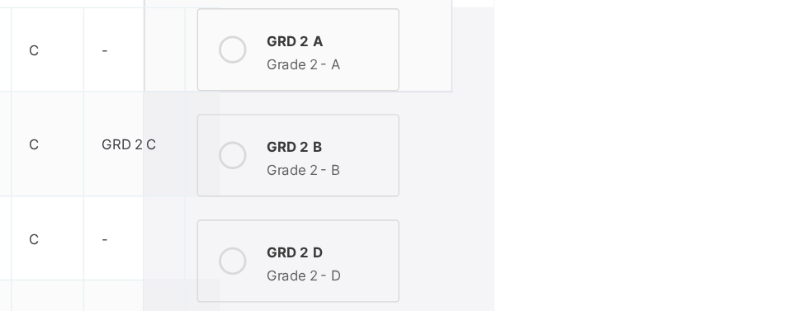
click at [671, 36] on div "Grade 2 - A" at bounding box center [690, 44] width 86 height 17
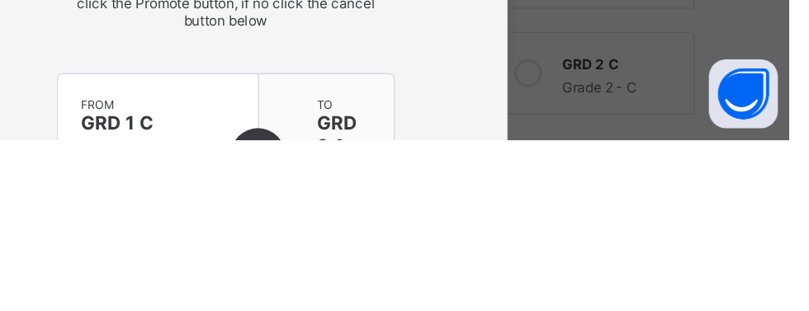
scroll to position [99, 0]
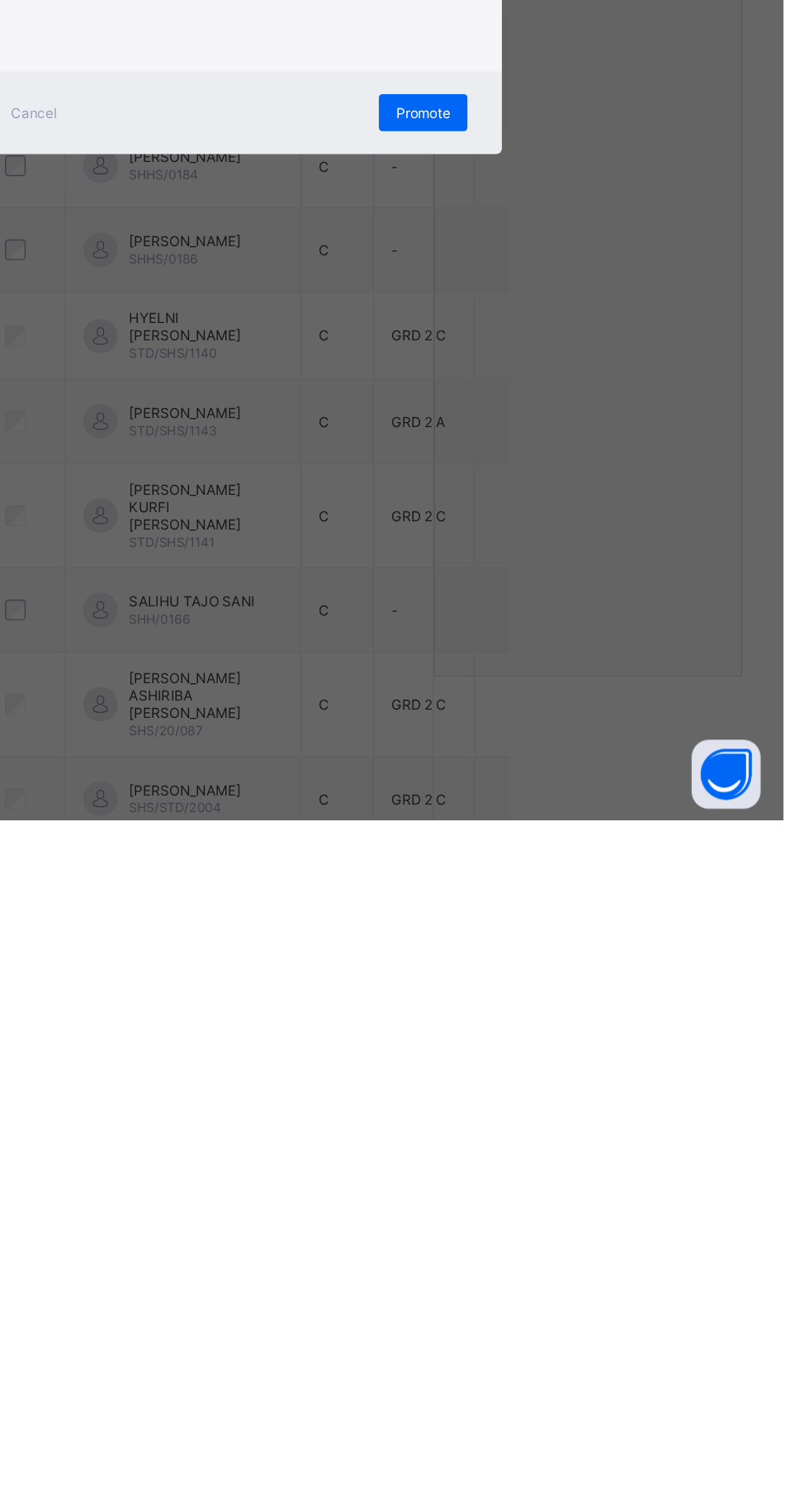
scroll to position [0, 0]
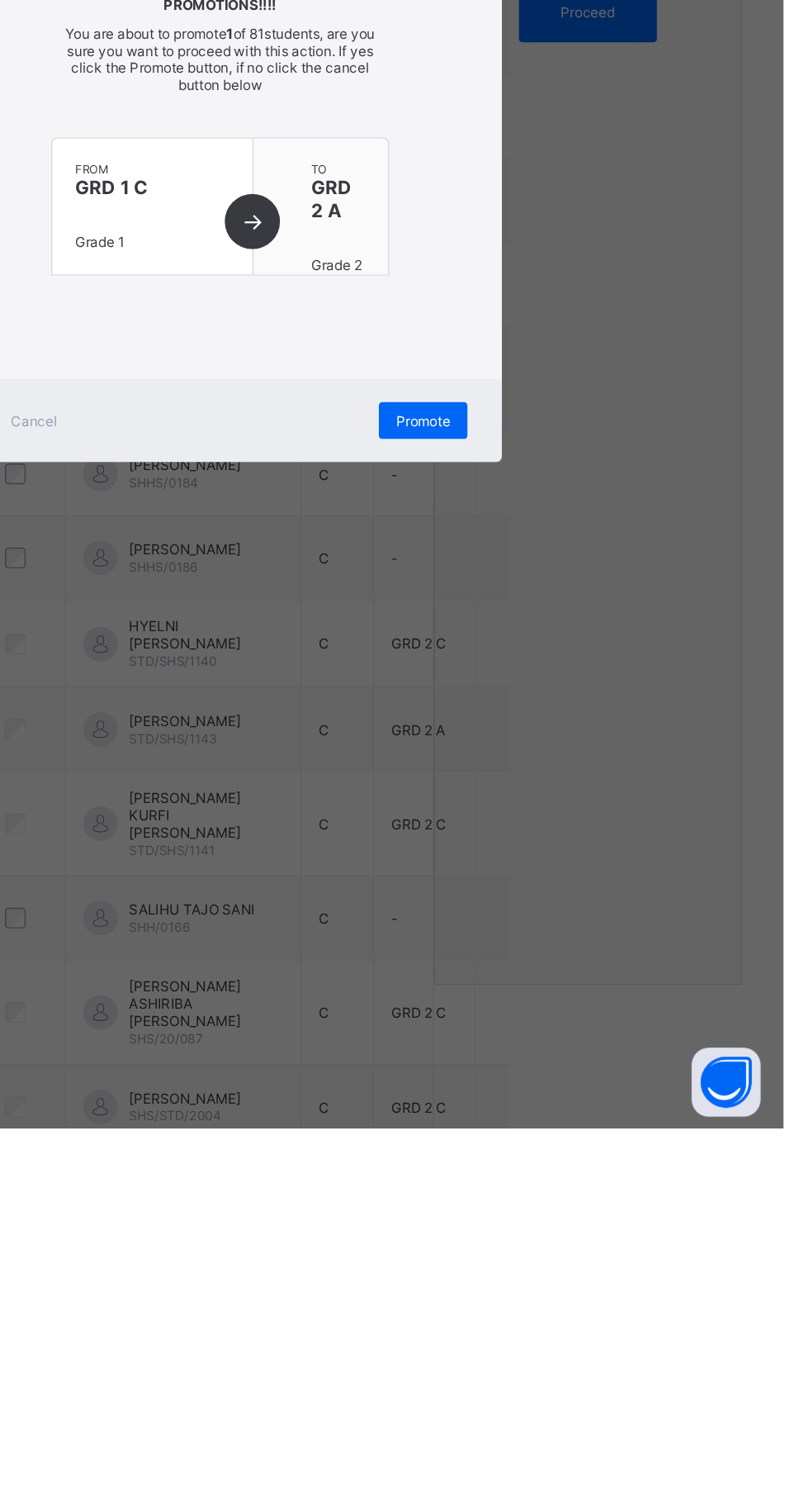
click at [570, 311] on span "Promote" at bounding box center [550, 998] width 39 height 12
click at [582, 311] on div "Promote" at bounding box center [551, 997] width 64 height 26
click at [516, 311] on span "You are about to promote 1 of 81 students, are you sure you want to proceed wit…" at bounding box center [405, 739] width 222 height 50
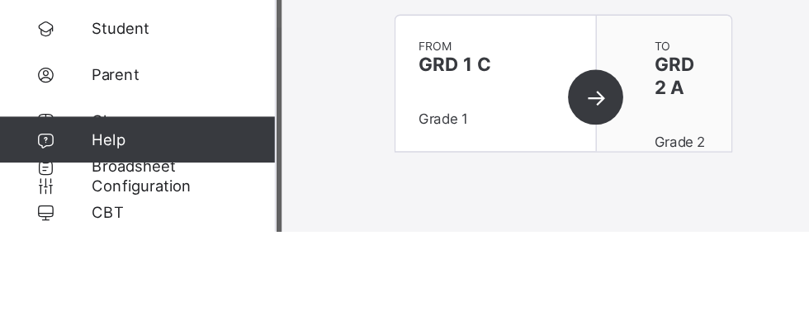
scroll to position [230, 0]
